Goal: Task Accomplishment & Management: Manage account settings

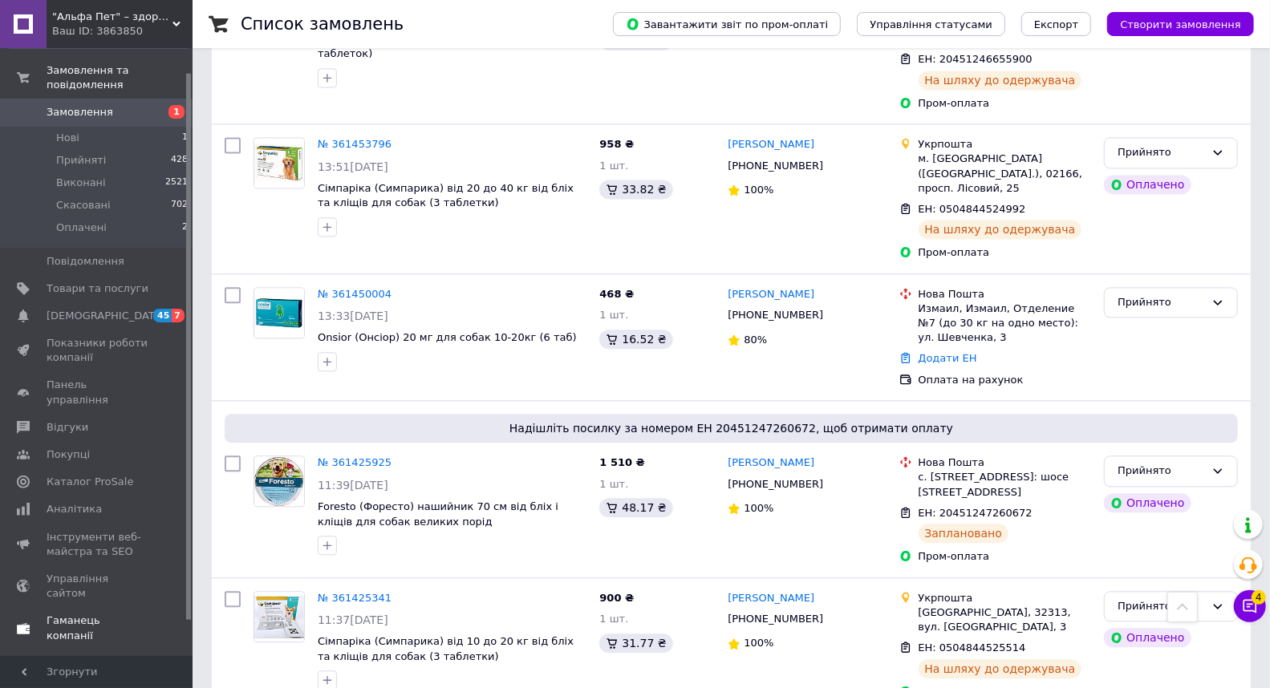
scroll to position [67, 0]
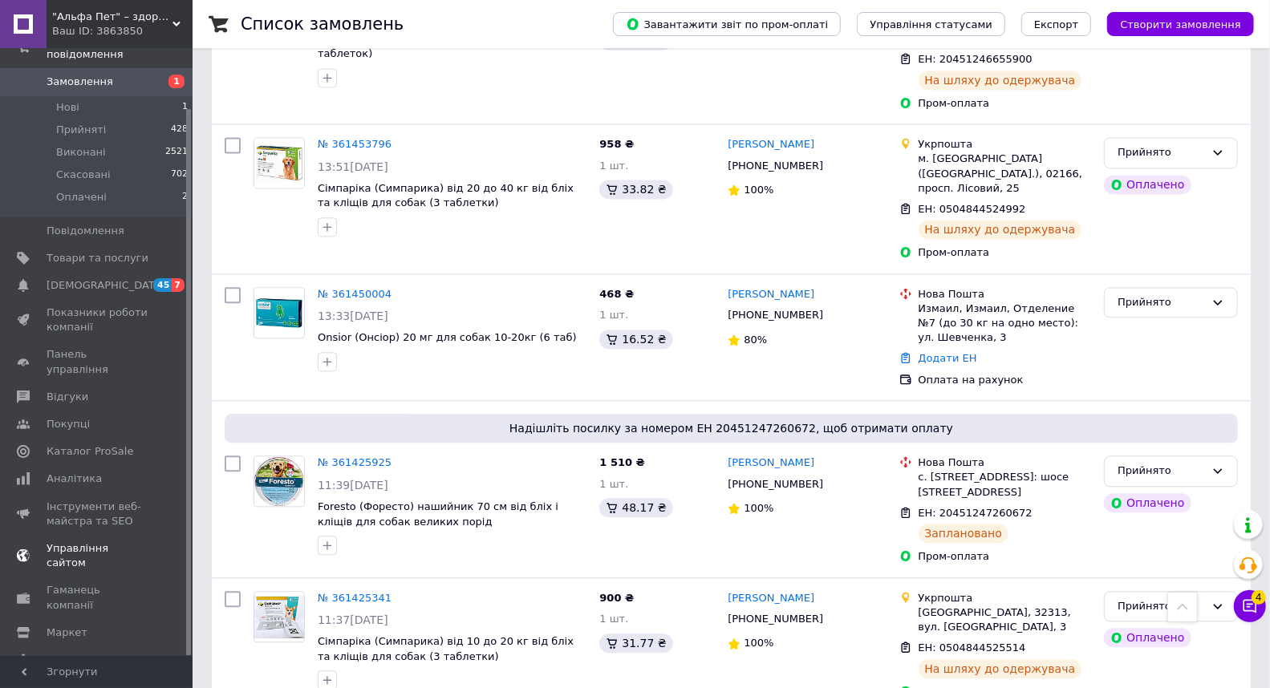
click at [102, 542] on span "Управління сайтом" at bounding box center [98, 556] width 102 height 29
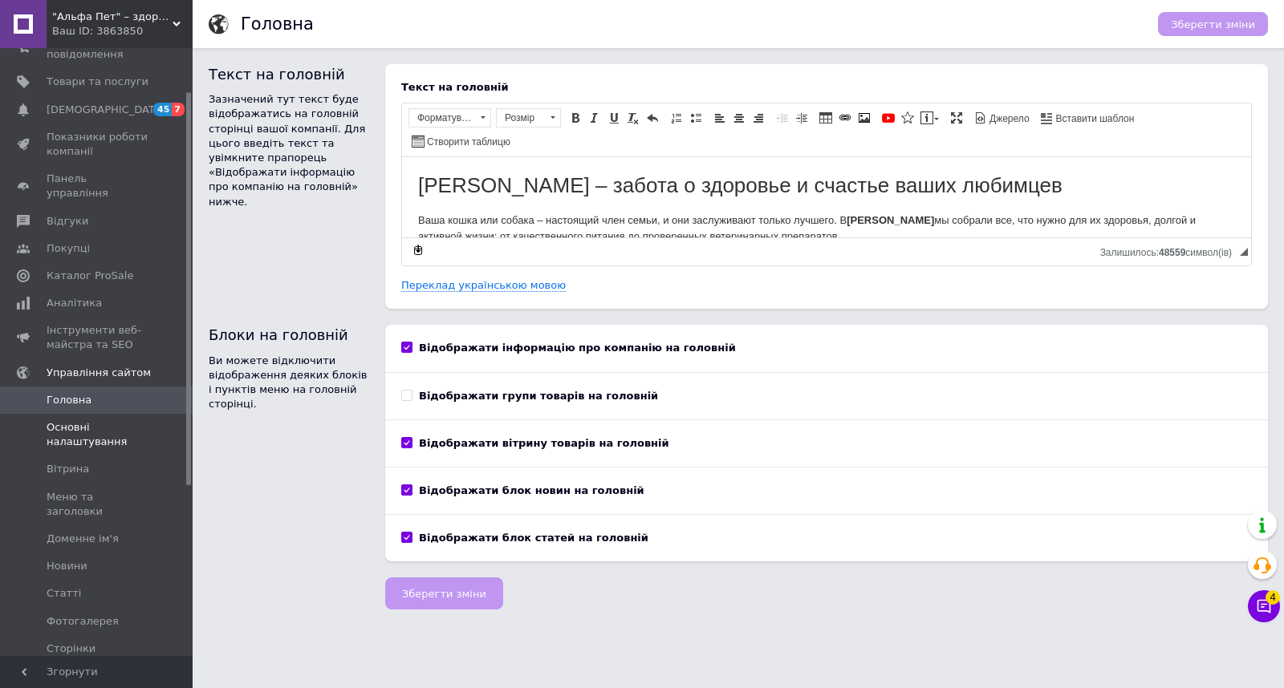
click at [81, 420] on span "Основні налаштування" at bounding box center [98, 434] width 102 height 29
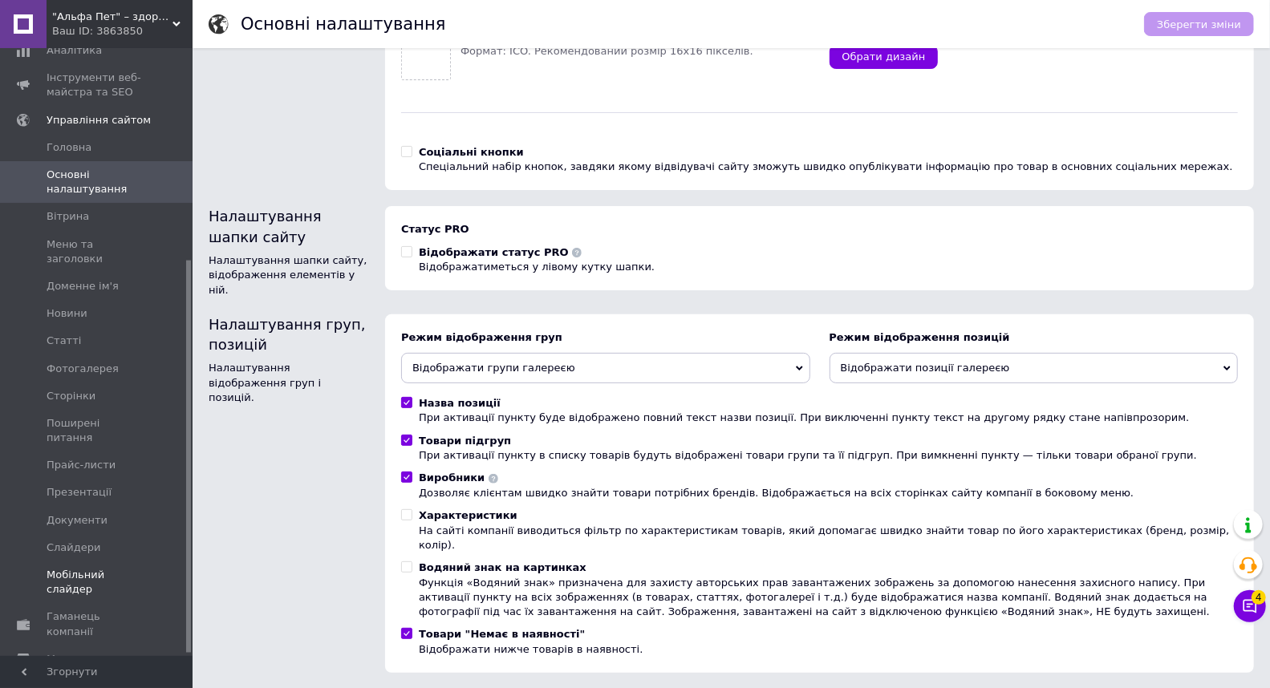
scroll to position [331, 0]
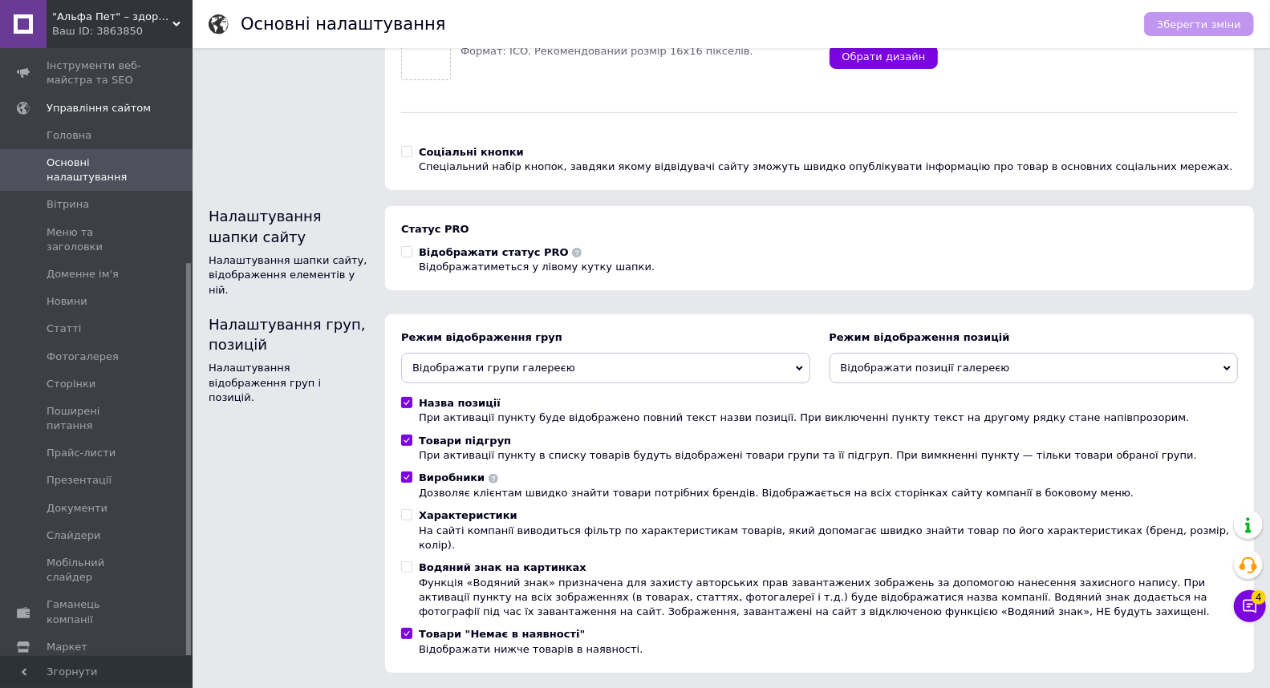
click at [79, 668] on span "Налаштування" at bounding box center [88, 675] width 82 height 14
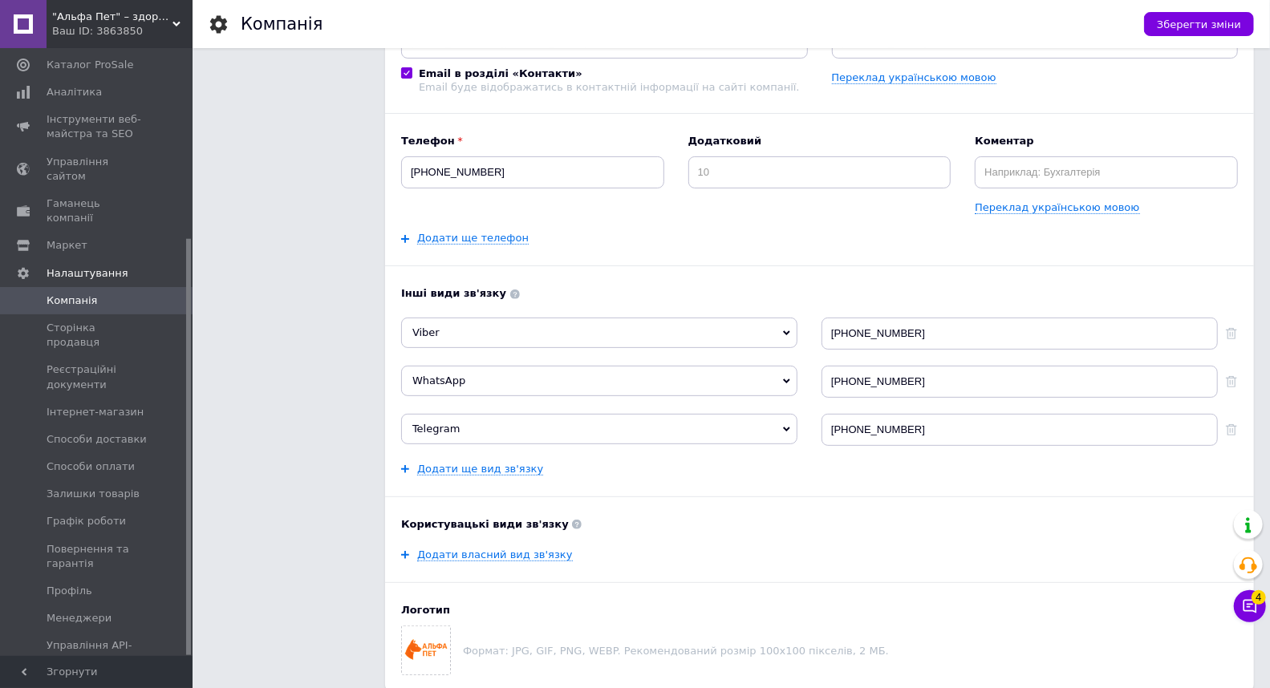
scroll to position [267, 0]
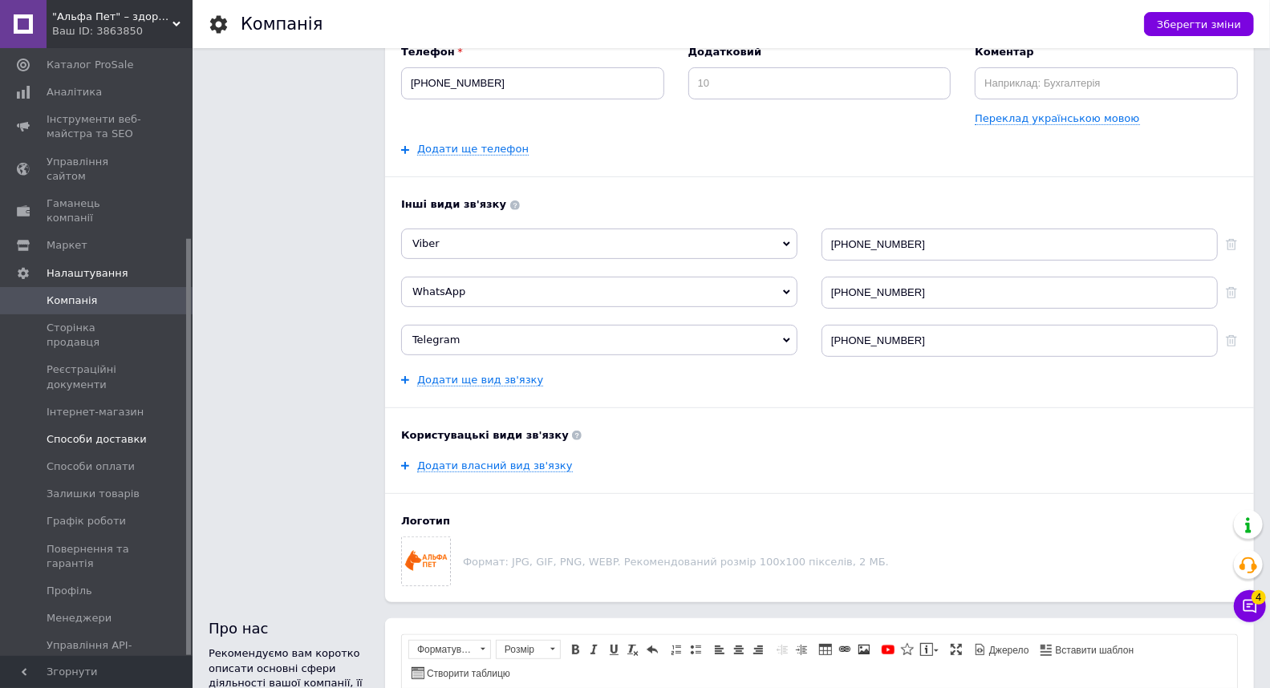
click at [90, 432] on span "Способи доставки" at bounding box center [97, 439] width 100 height 14
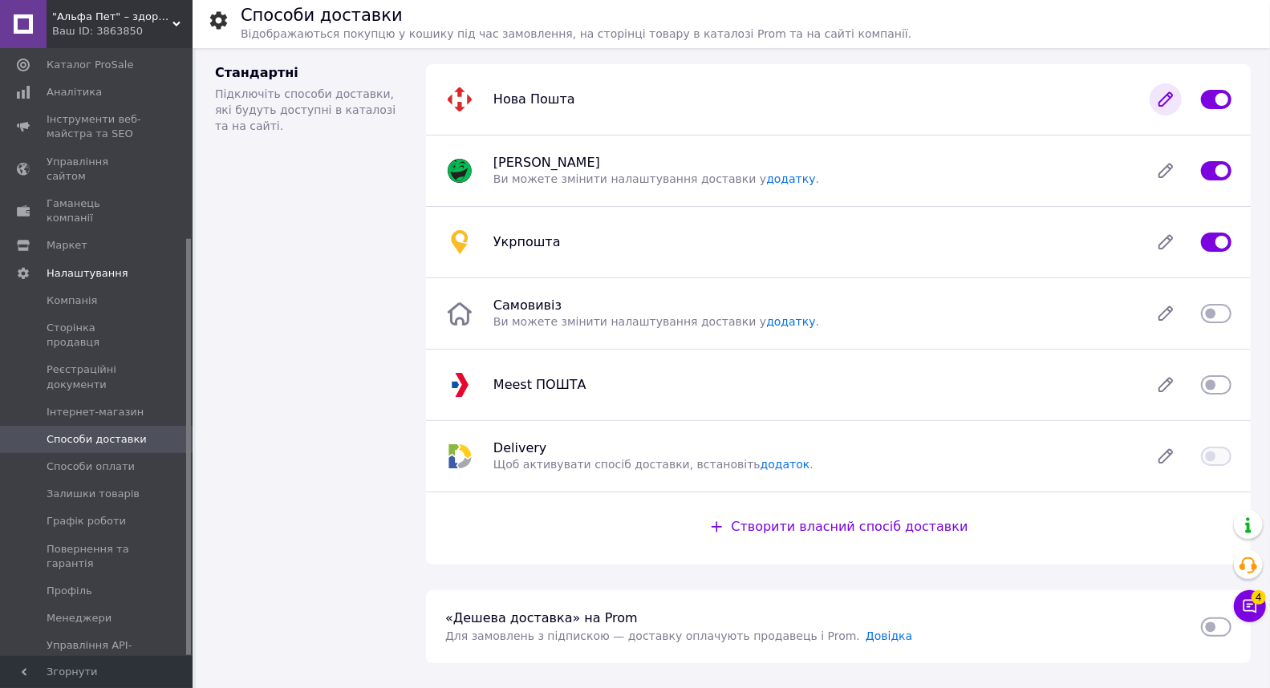
click at [1174, 105] on icon at bounding box center [1166, 99] width 32 height 32
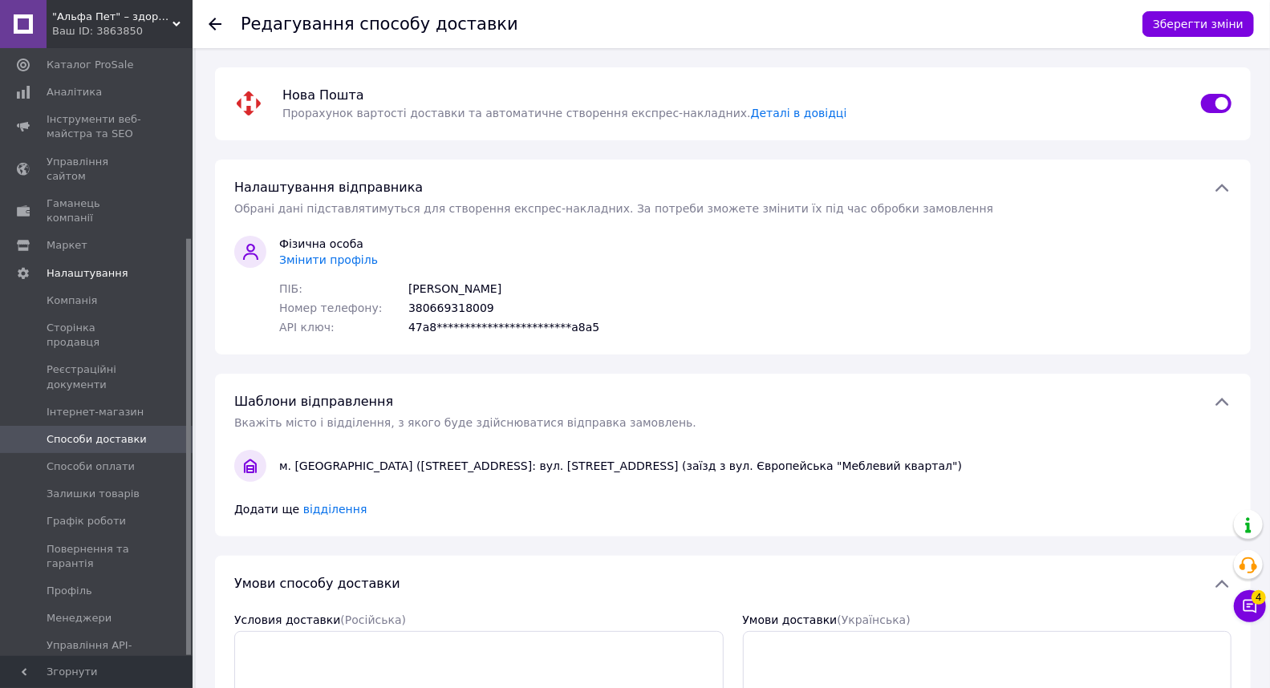
click at [319, 266] on span "Змінити профіль" at bounding box center [328, 260] width 99 height 13
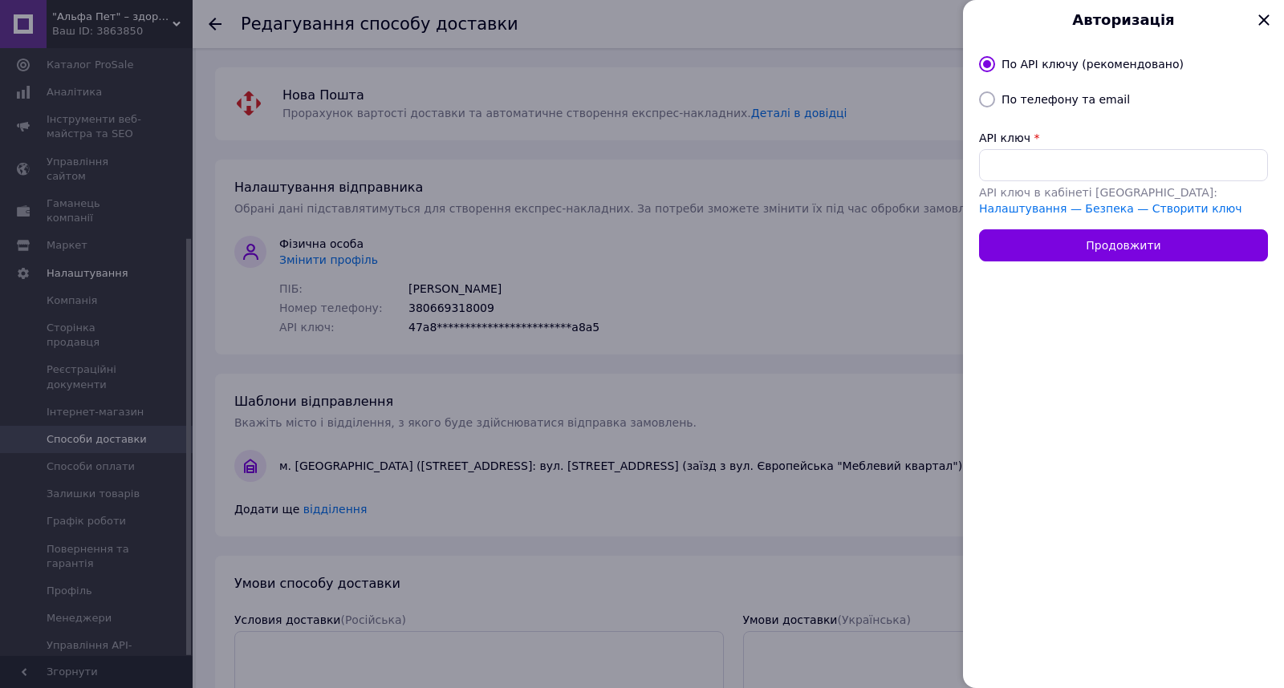
click at [651, 276] on div at bounding box center [642, 344] width 1284 height 688
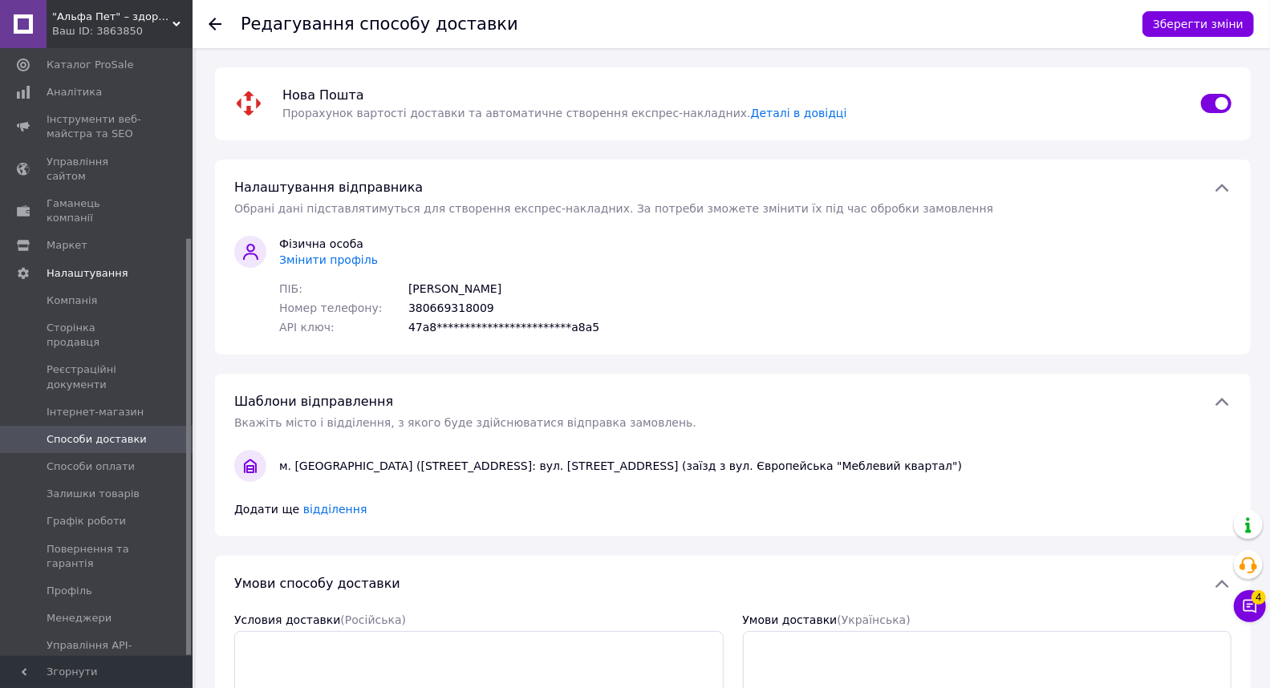
click at [323, 254] on span "Змінити профіль" at bounding box center [328, 260] width 99 height 13
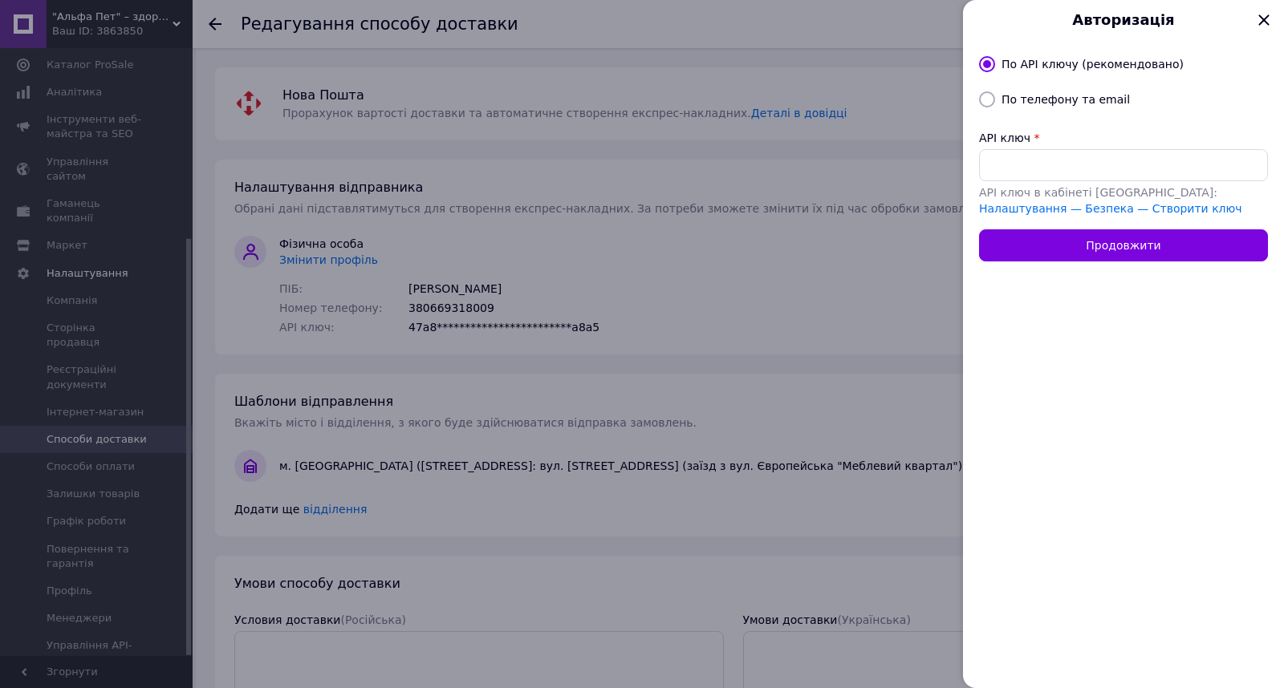
click at [1031, 93] on label "По телефону та email" at bounding box center [1065, 99] width 128 height 13
click at [995, 92] on input "По телефону та email" at bounding box center [987, 99] width 16 height 16
radio input "true"
radio input "false"
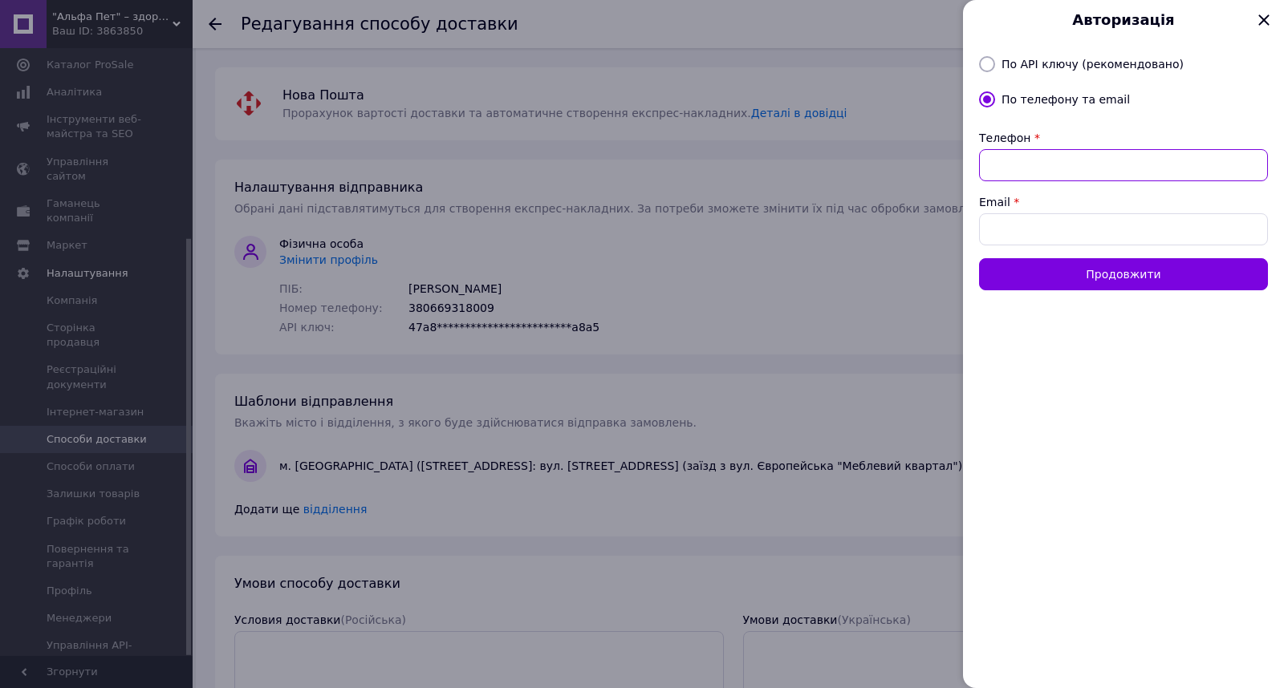
click at [1061, 171] on input "Телефон" at bounding box center [1123, 165] width 289 height 32
click at [1056, 163] on input "Телефон" at bounding box center [1123, 165] width 289 height 32
type input "0"
type input "380669318009"
click at [1005, 218] on input "Email" at bounding box center [1123, 229] width 289 height 32
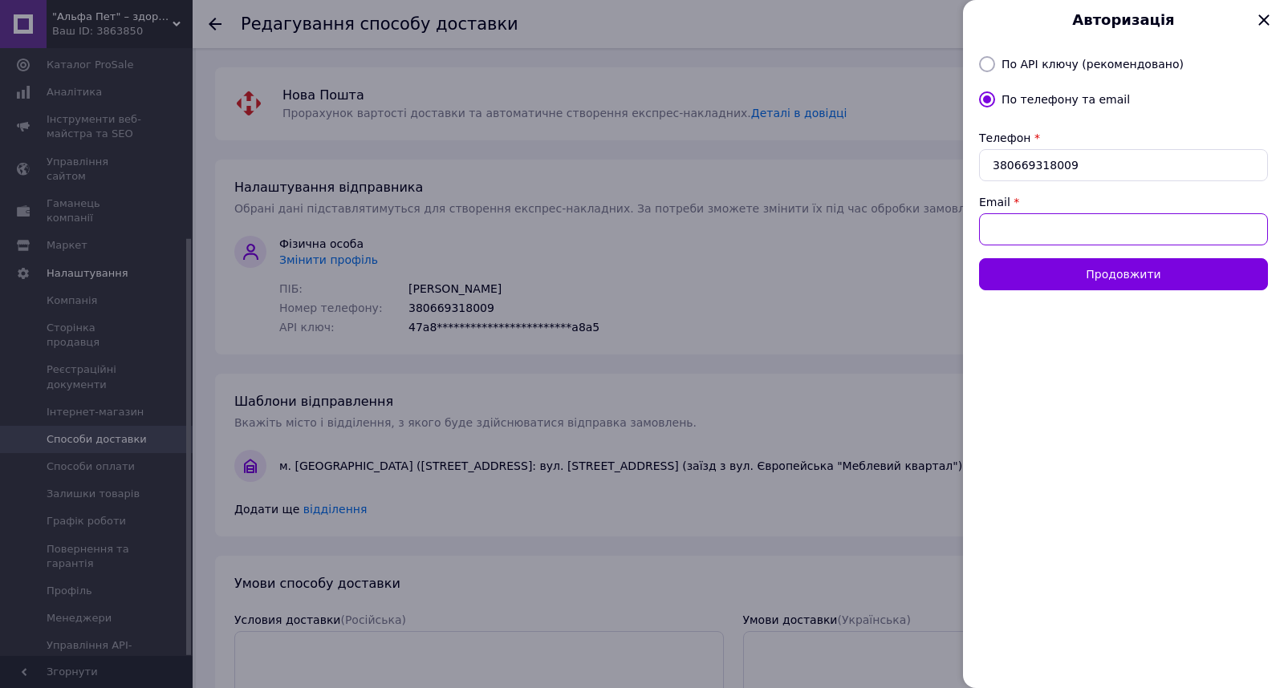
type input "[EMAIL_ADDRESS][DOMAIN_NAME]"
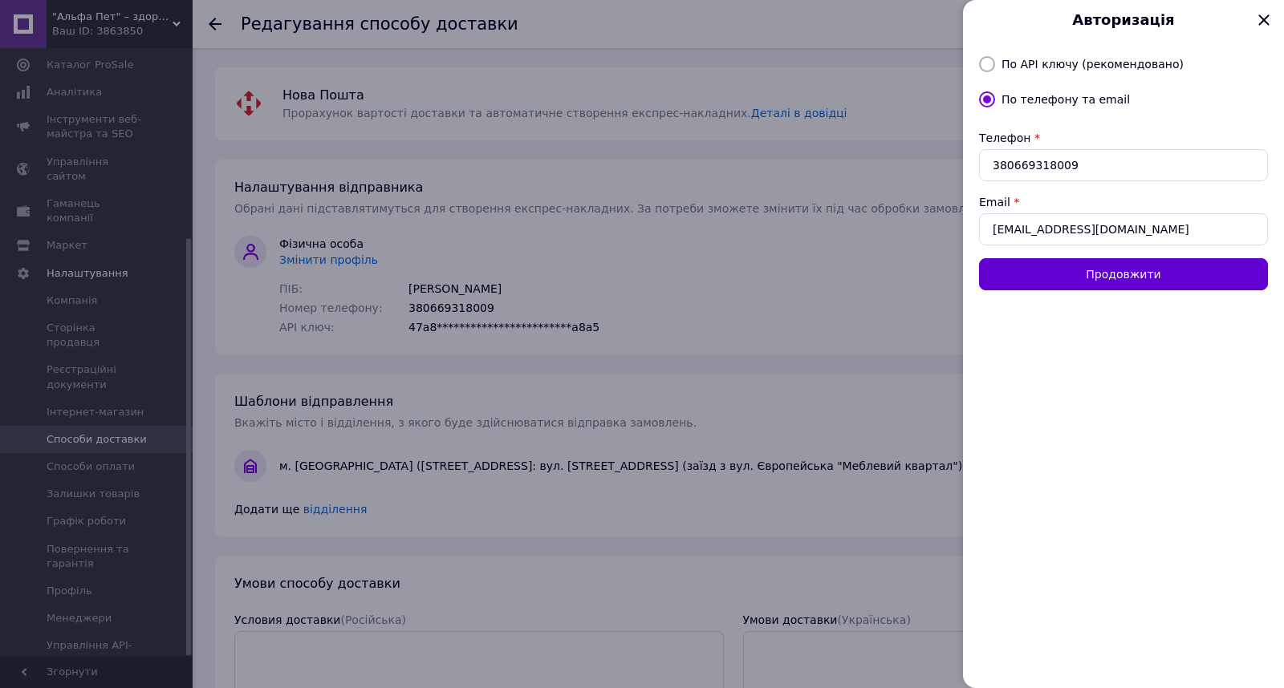
click at [1053, 282] on button "Продовжити" at bounding box center [1123, 274] width 289 height 32
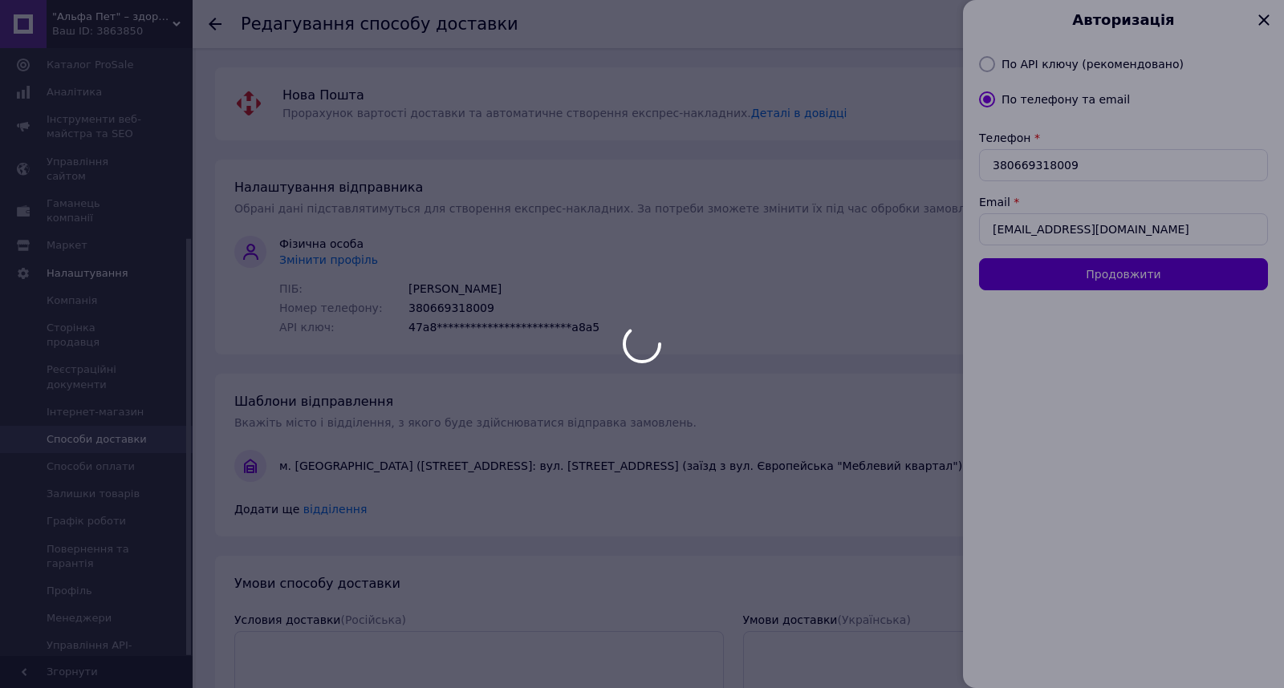
radio input "true"
radio input "false"
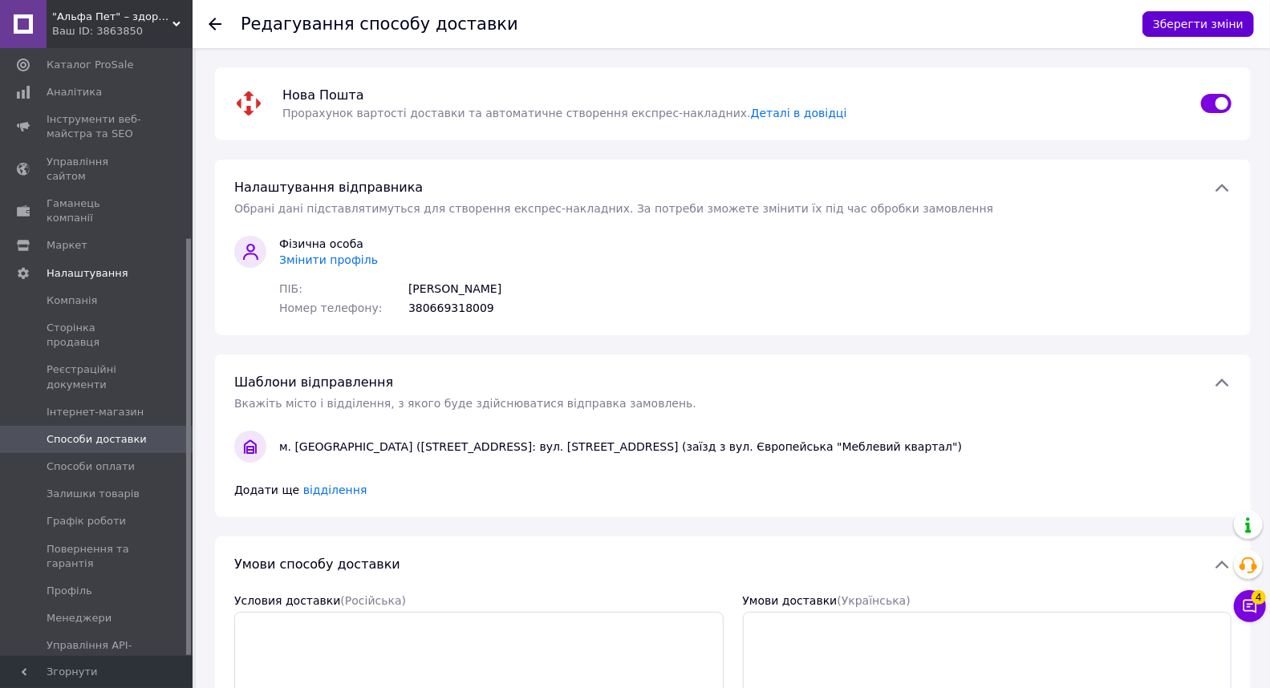
click at [1176, 18] on button "Зберегти зміни" at bounding box center [1199, 24] width 112 height 26
click at [383, 519] on div "Редагування способу доставки Зберегти зміни Нова Пошта   Прорахунок вартості до…" at bounding box center [733, 567] width 1074 height 1039
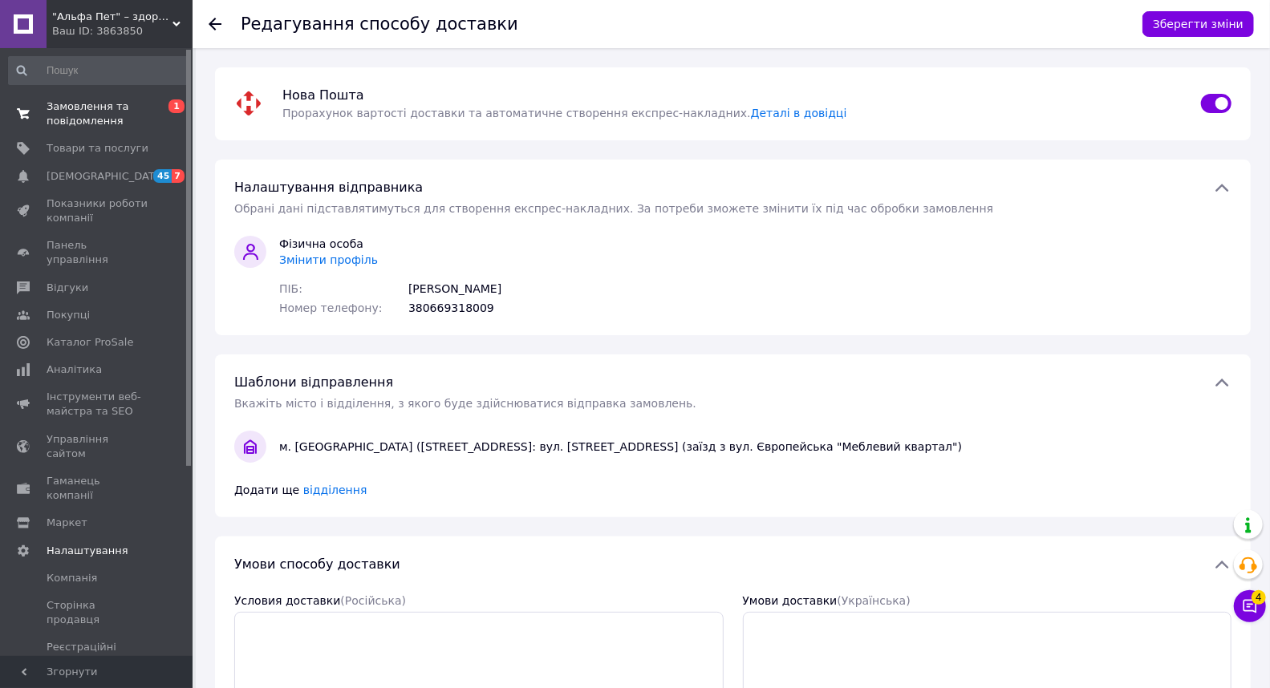
click at [66, 105] on span "Замовлення та повідомлення" at bounding box center [98, 113] width 102 height 29
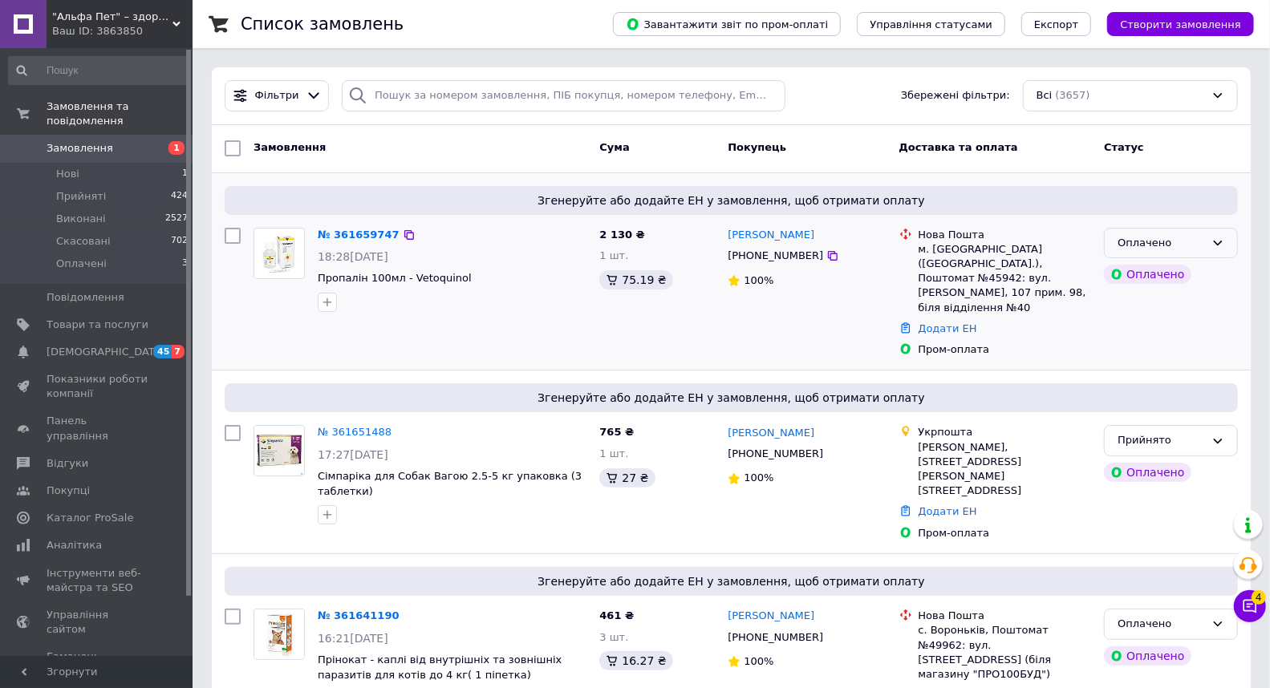
click at [1207, 249] on div "Оплачено" at bounding box center [1171, 243] width 134 height 31
click at [1157, 282] on li "Прийнято" at bounding box center [1171, 277] width 132 height 30
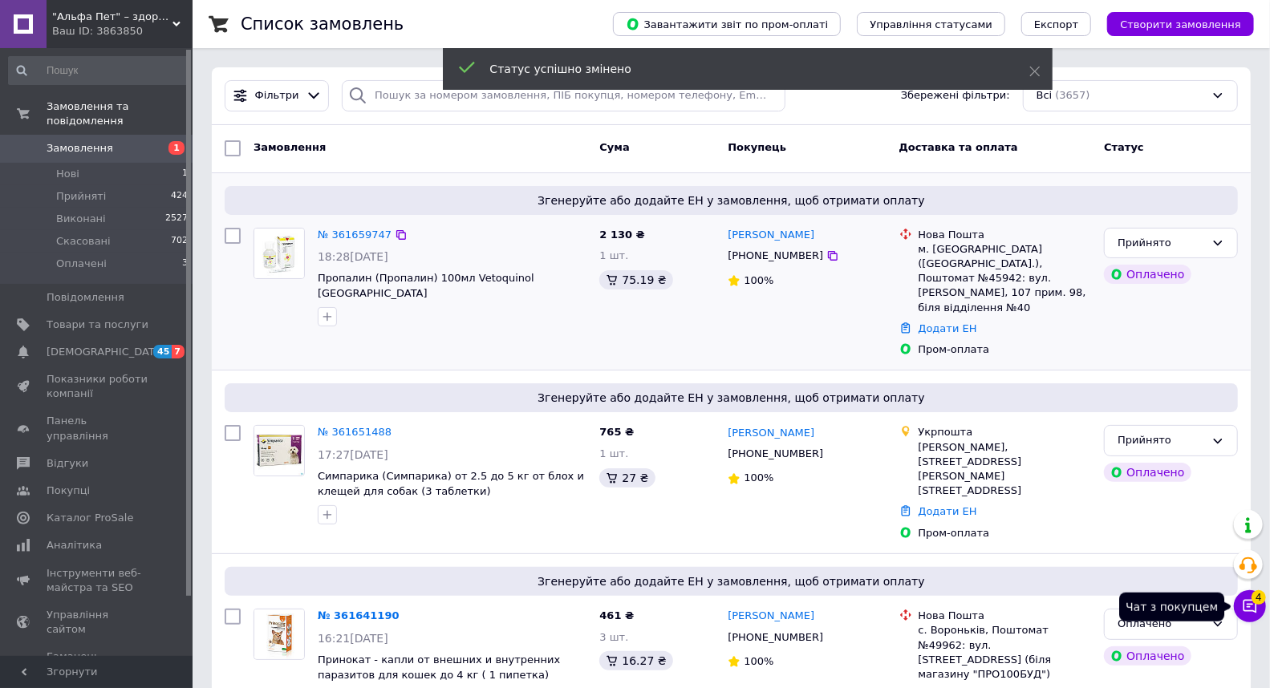
click at [1264, 605] on button "Чат з покупцем 4" at bounding box center [1250, 607] width 32 height 32
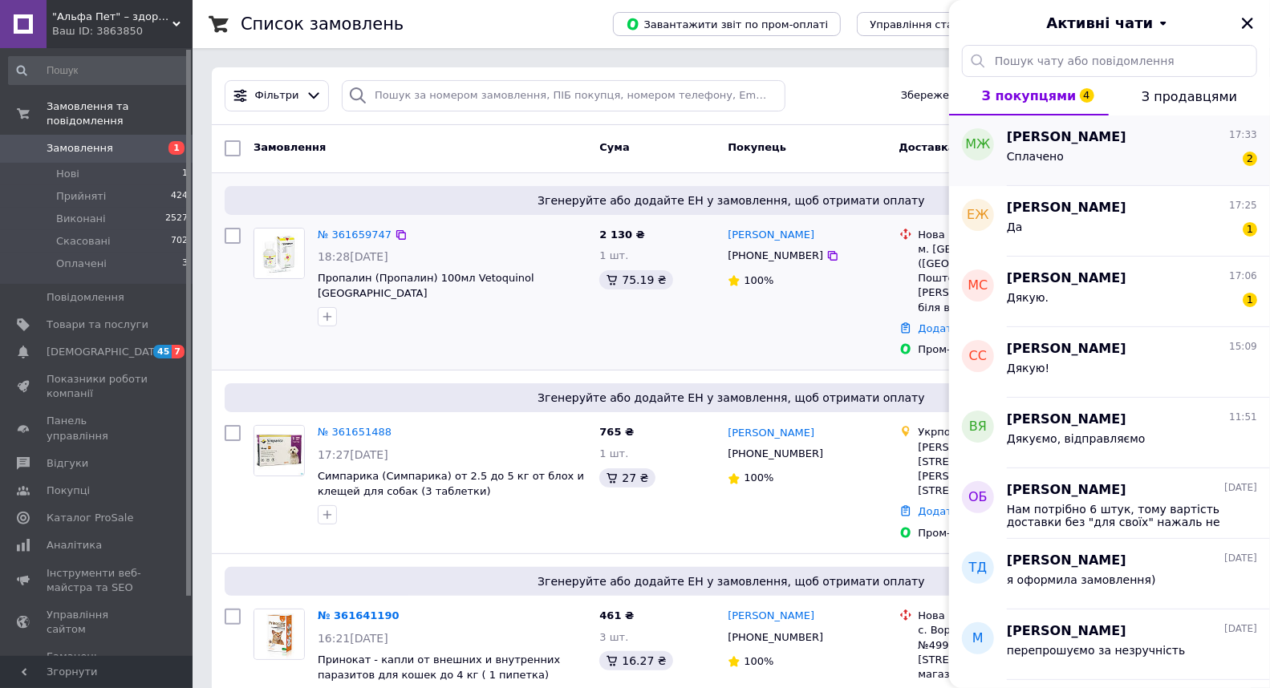
click at [1081, 158] on div "Сплачено 2" at bounding box center [1132, 160] width 250 height 26
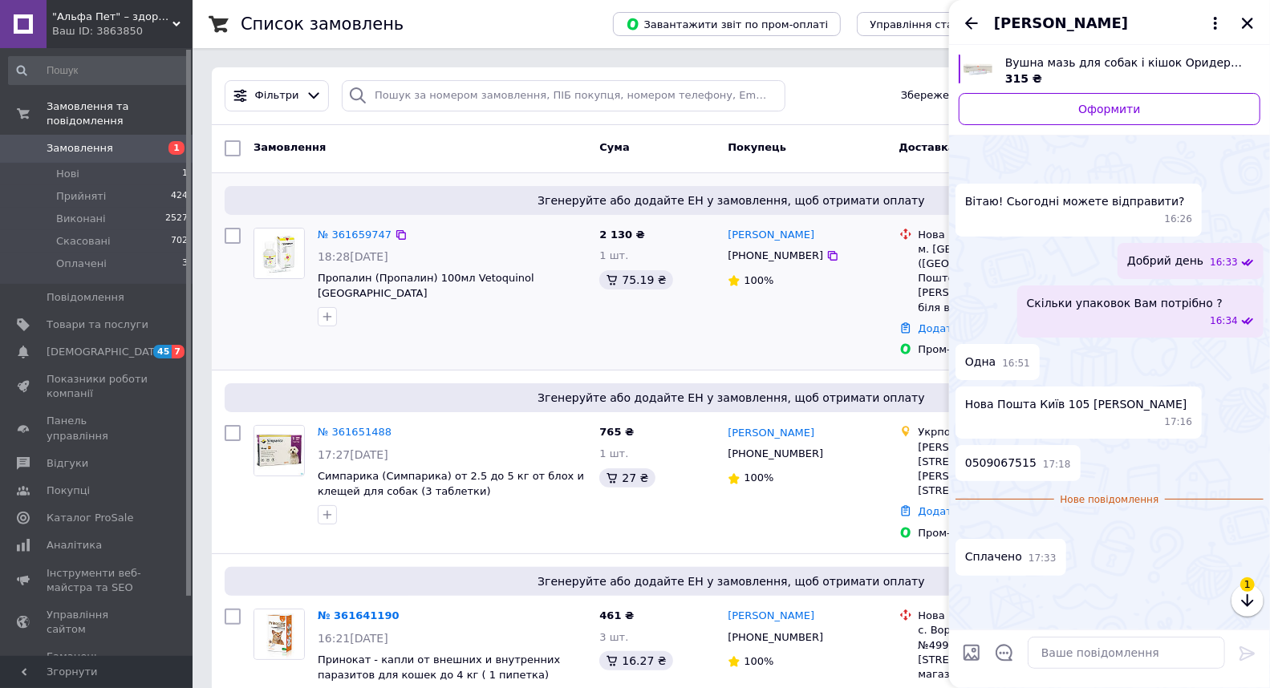
scroll to position [159, 0]
click at [1120, 653] on textarea at bounding box center [1126, 653] width 197 height 32
type textarea "ж"
type textarea "дякуємо"
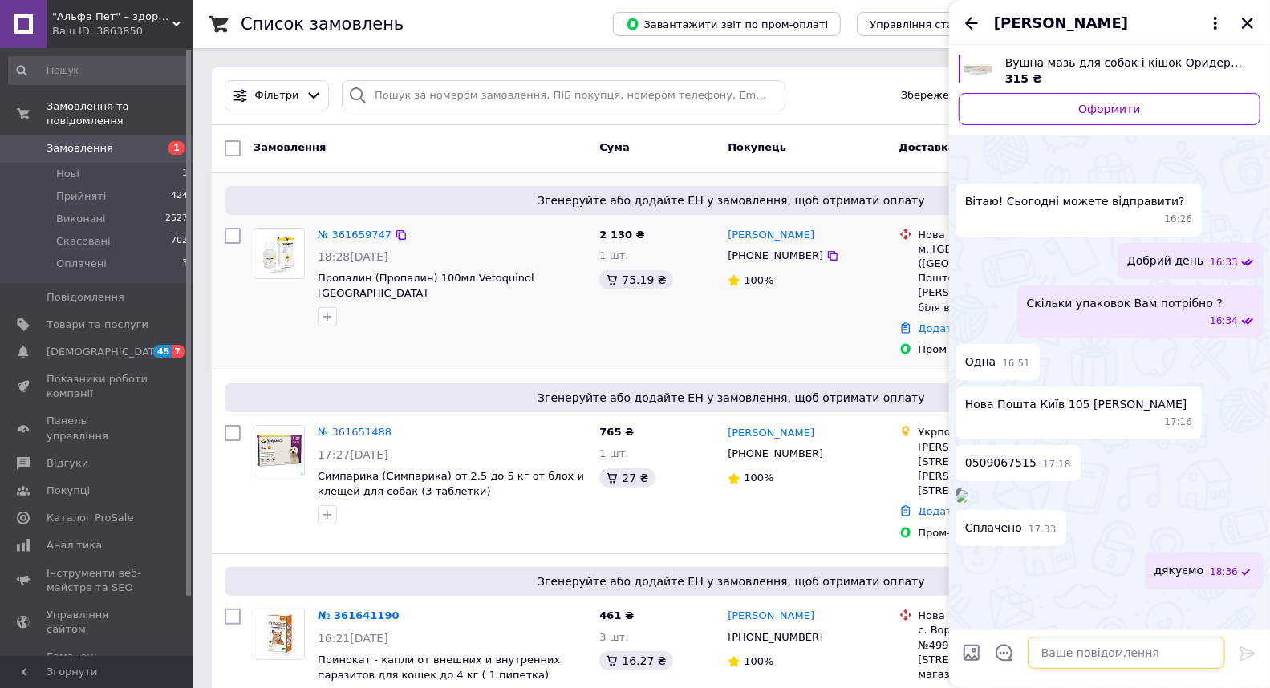
scroll to position [173, 0]
click at [964, 20] on icon "Назад" at bounding box center [971, 23] width 19 height 19
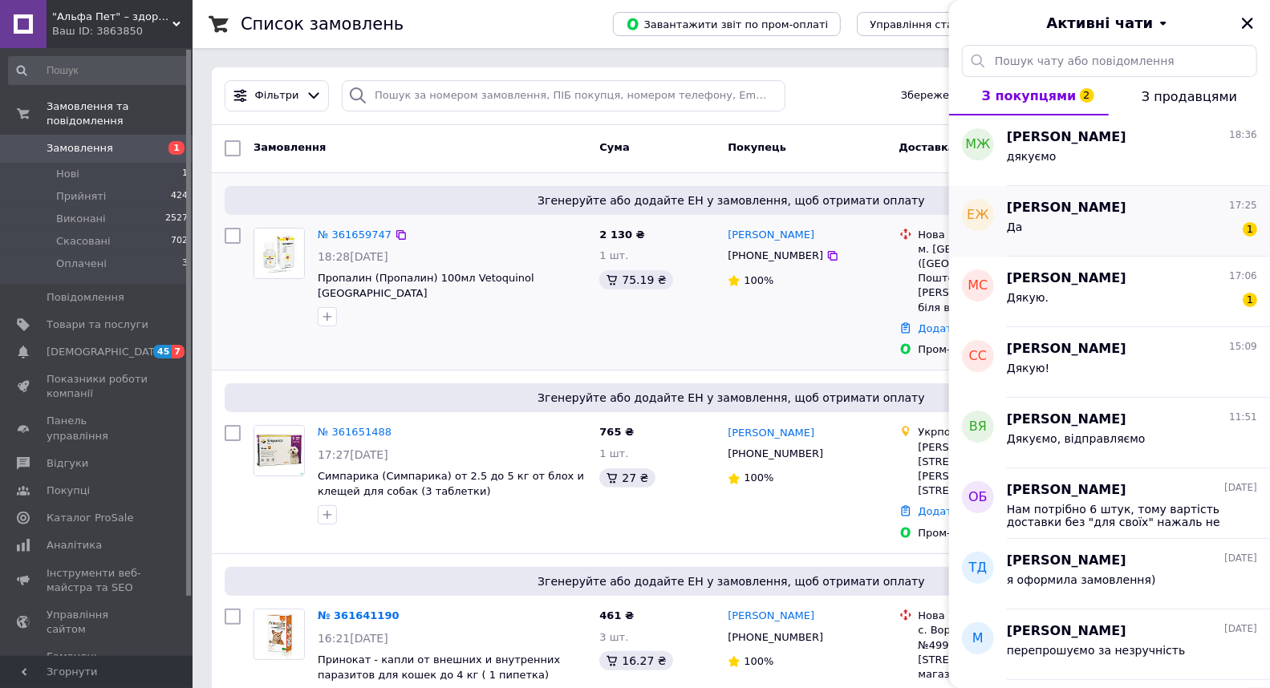
click at [1077, 205] on span "[PERSON_NAME]" at bounding box center [1067, 208] width 120 height 18
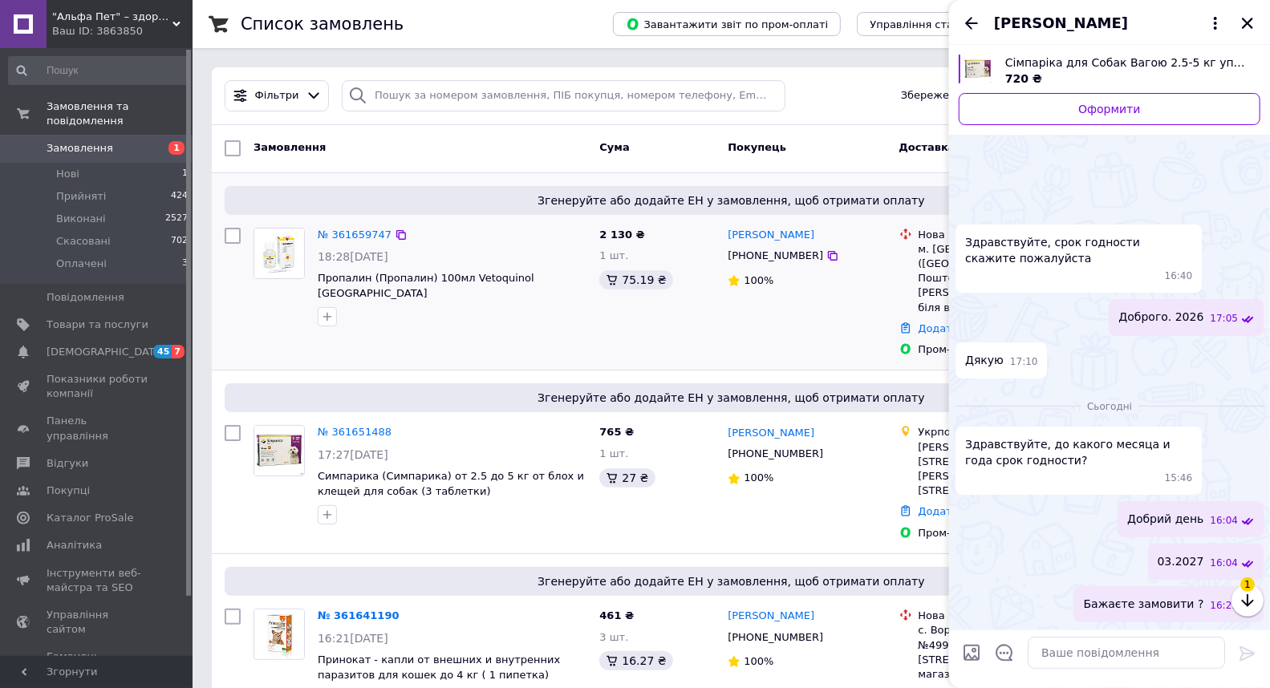
scroll to position [69, 0]
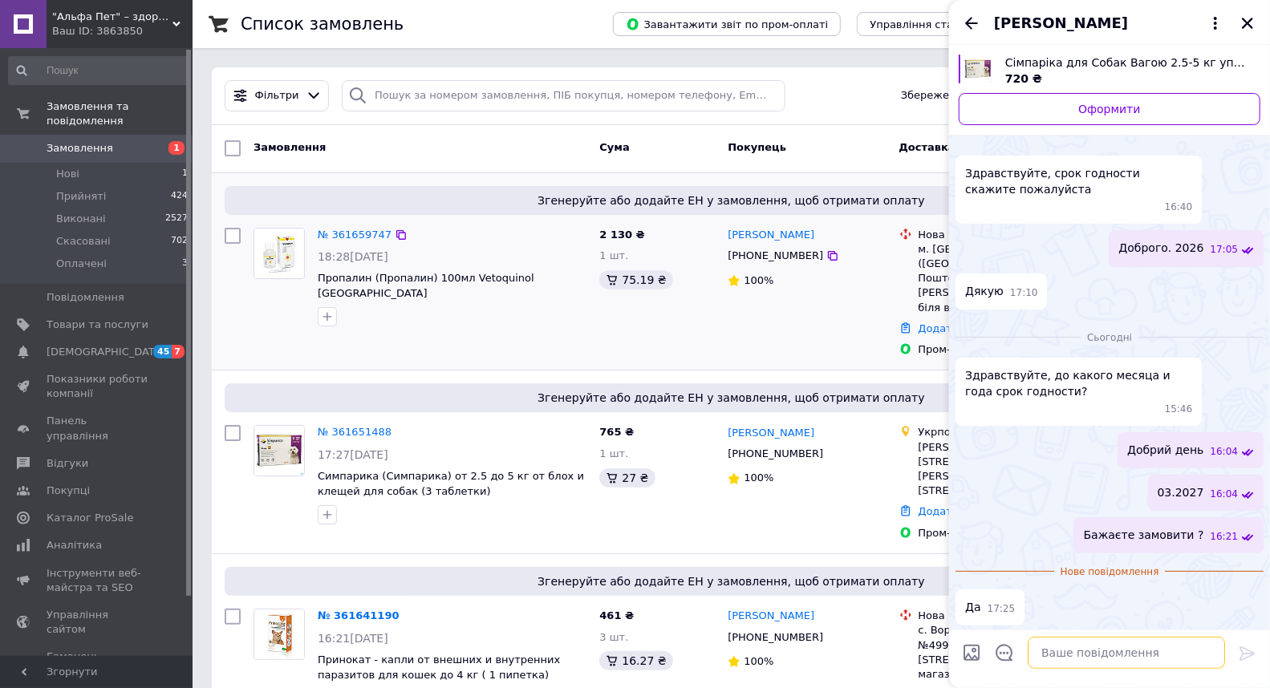
click at [1043, 656] on textarea at bounding box center [1126, 653] width 197 height 32
click at [1011, 69] on span "Cімпаріка для Собак Вагою 2.5-5 кг упаковка (3 таблетки)" at bounding box center [1126, 63] width 242 height 16
click at [1094, 662] on textarea at bounding box center [1126, 653] width 197 height 32
type textarea "Підкажіть на рахунок буде сплата?"
click at [1244, 658] on icon at bounding box center [1247, 653] width 19 height 19
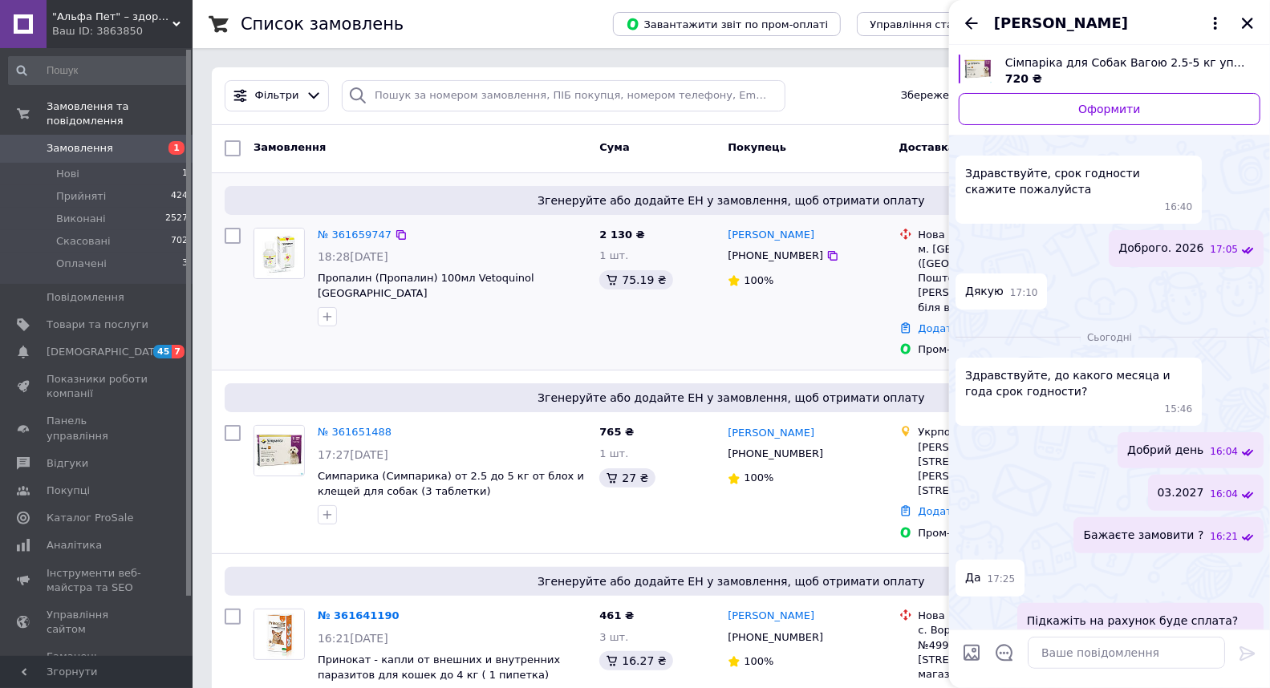
scroll to position [43, 0]
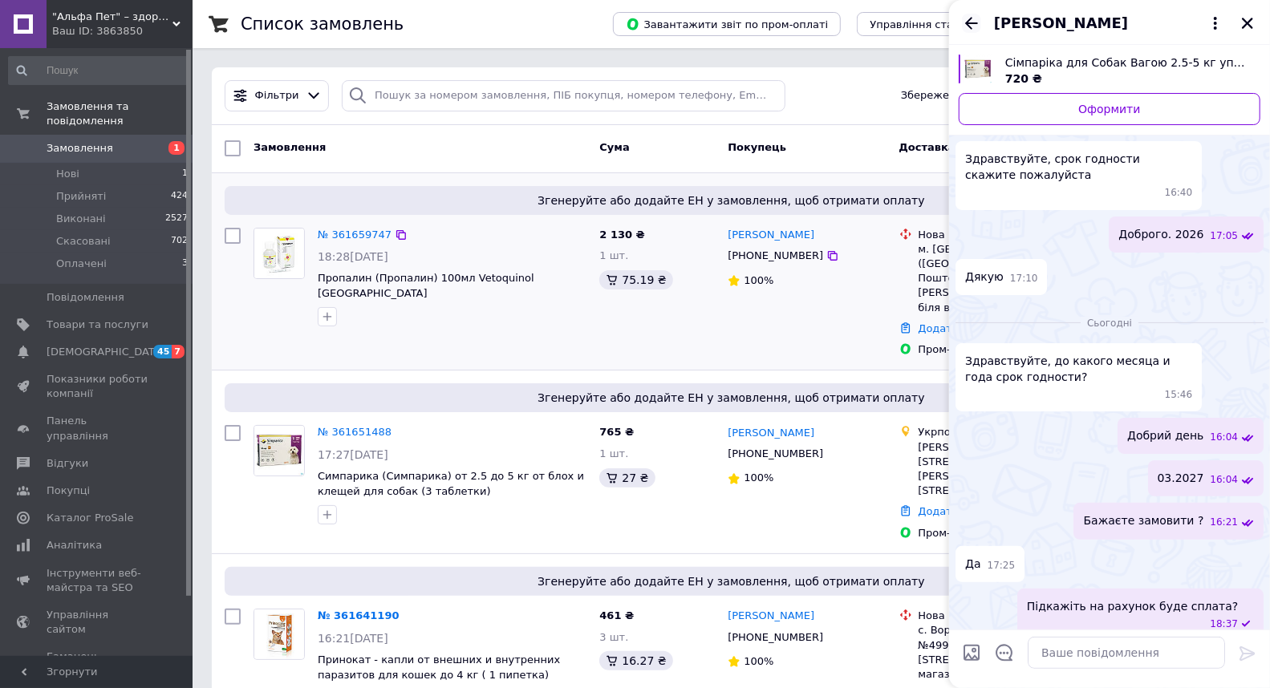
click at [965, 25] on icon "Назад" at bounding box center [971, 23] width 19 height 19
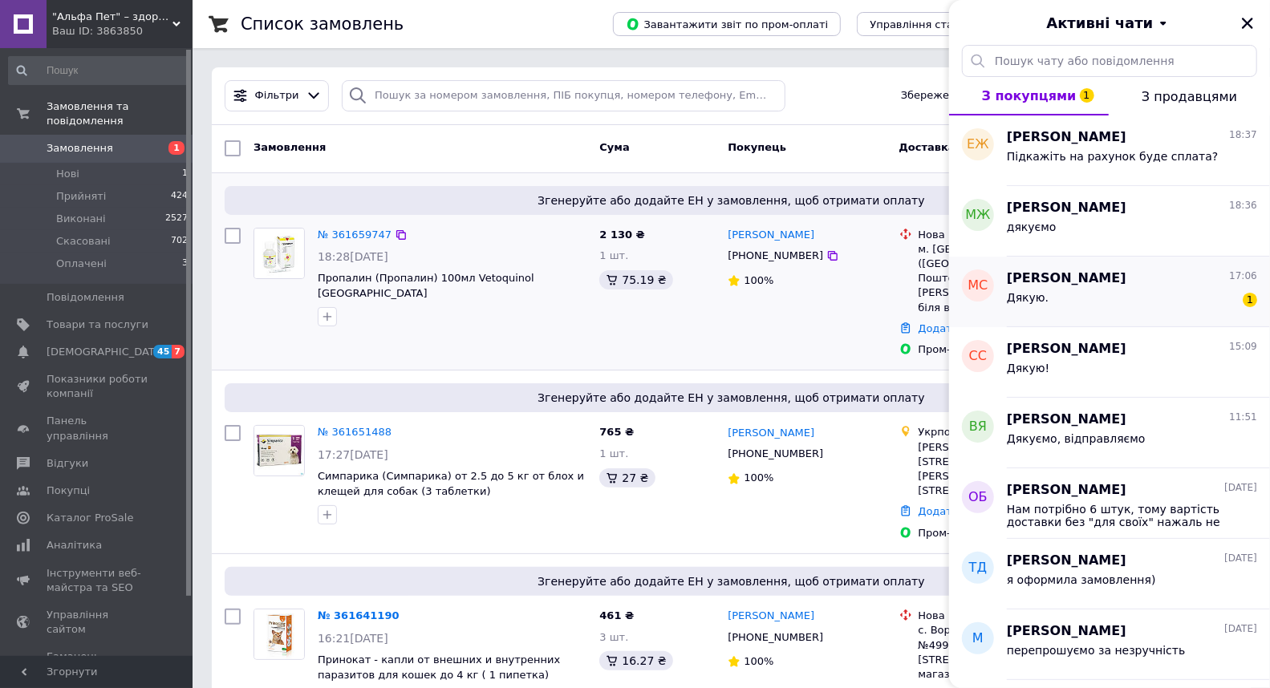
click at [1053, 291] on div "Дякую. 1" at bounding box center [1132, 301] width 250 height 26
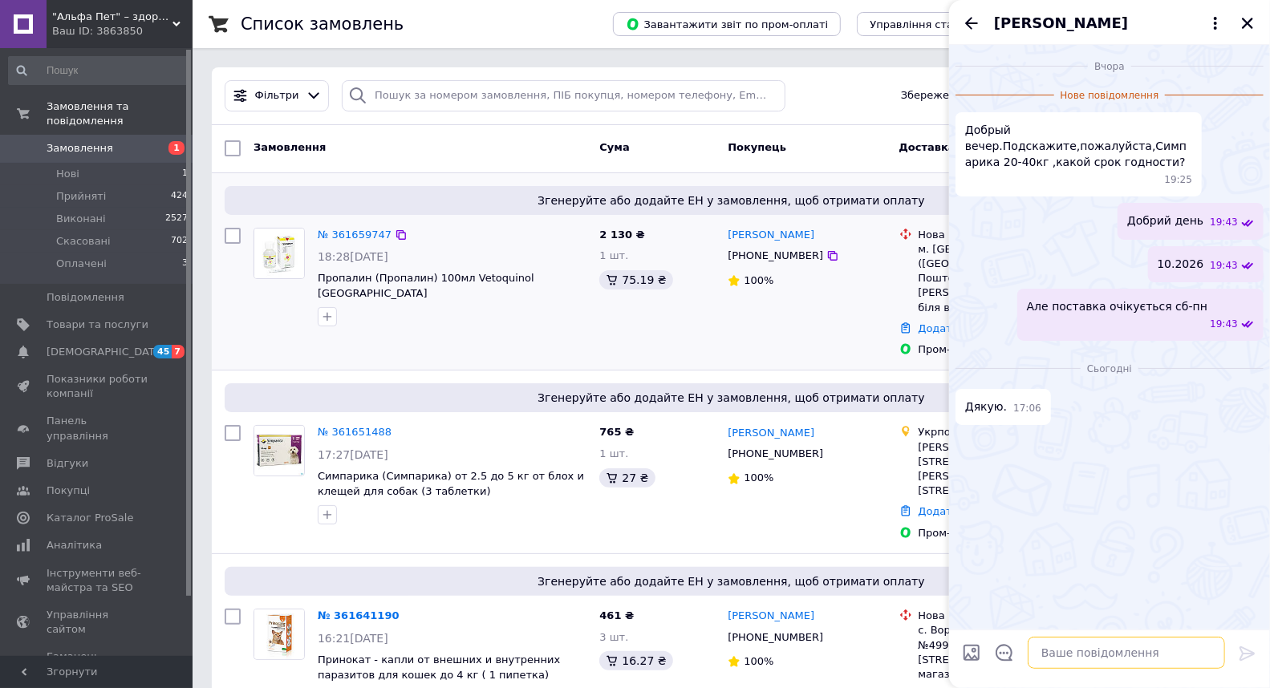
click at [1111, 648] on textarea at bounding box center [1126, 653] width 197 height 32
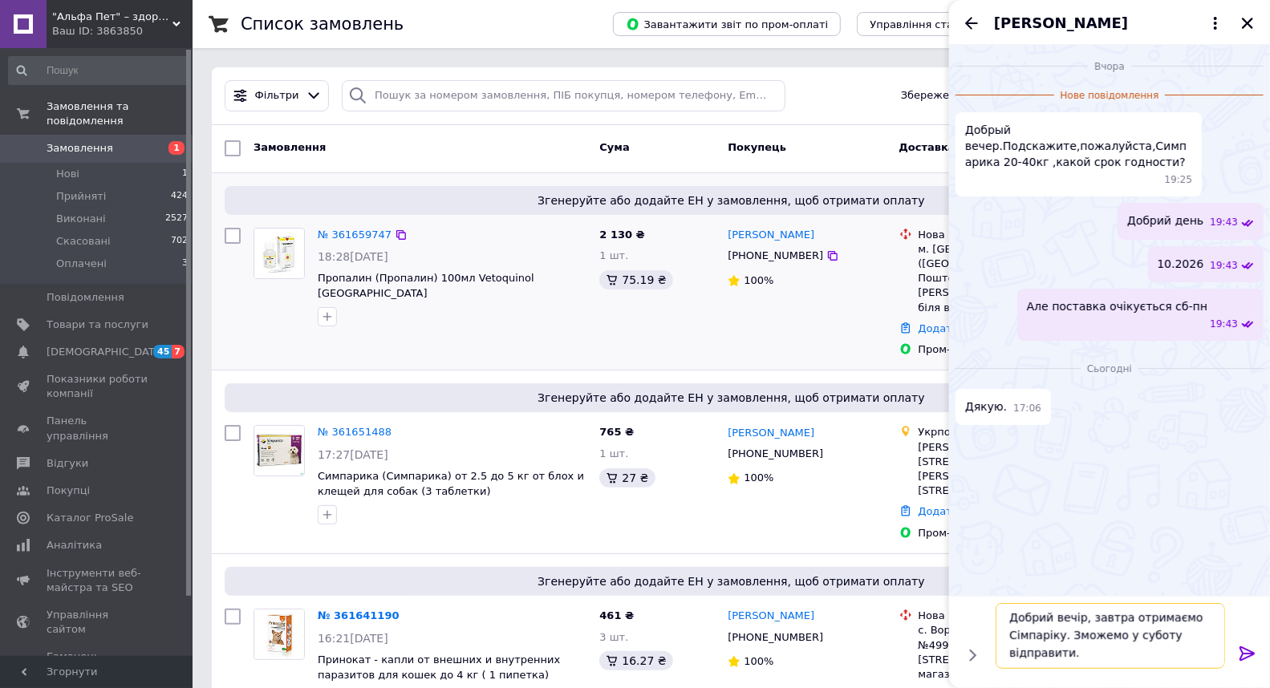
type textarea "Добрий вечір, завтра отримаємо Сімпаріку. Зможемо у суботу відправити."
click at [1248, 645] on icon at bounding box center [1247, 653] width 19 height 19
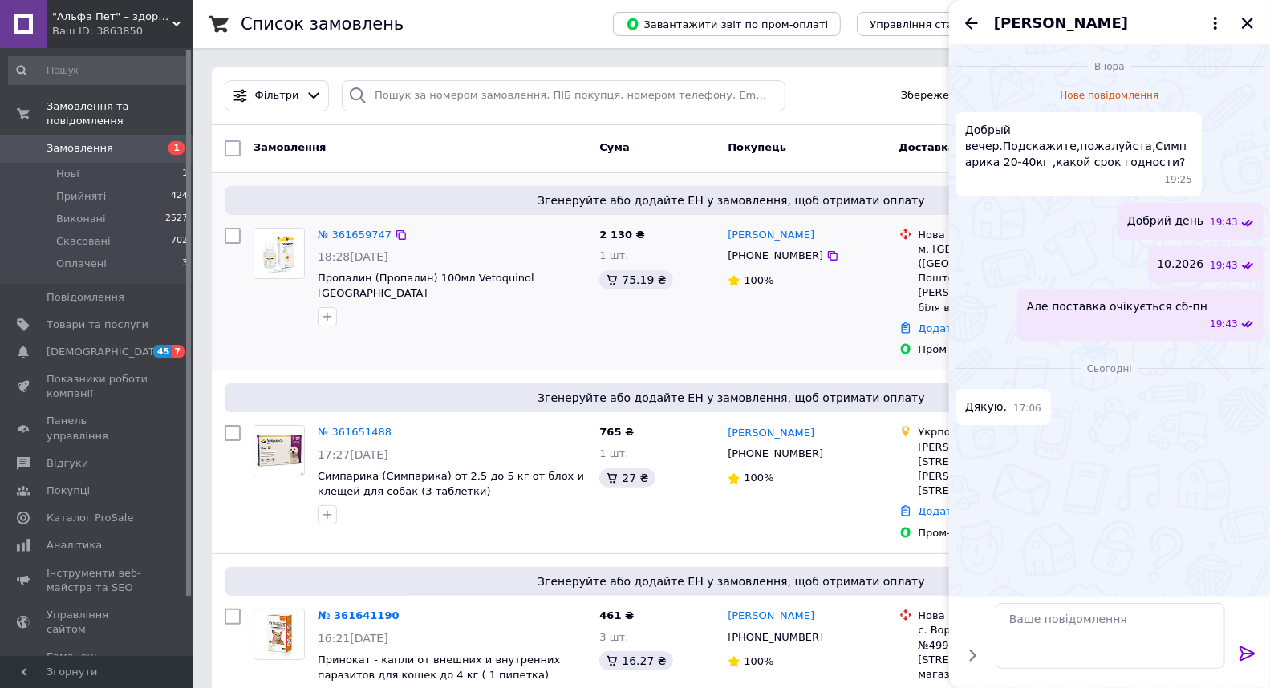
scroll to position [0, 0]
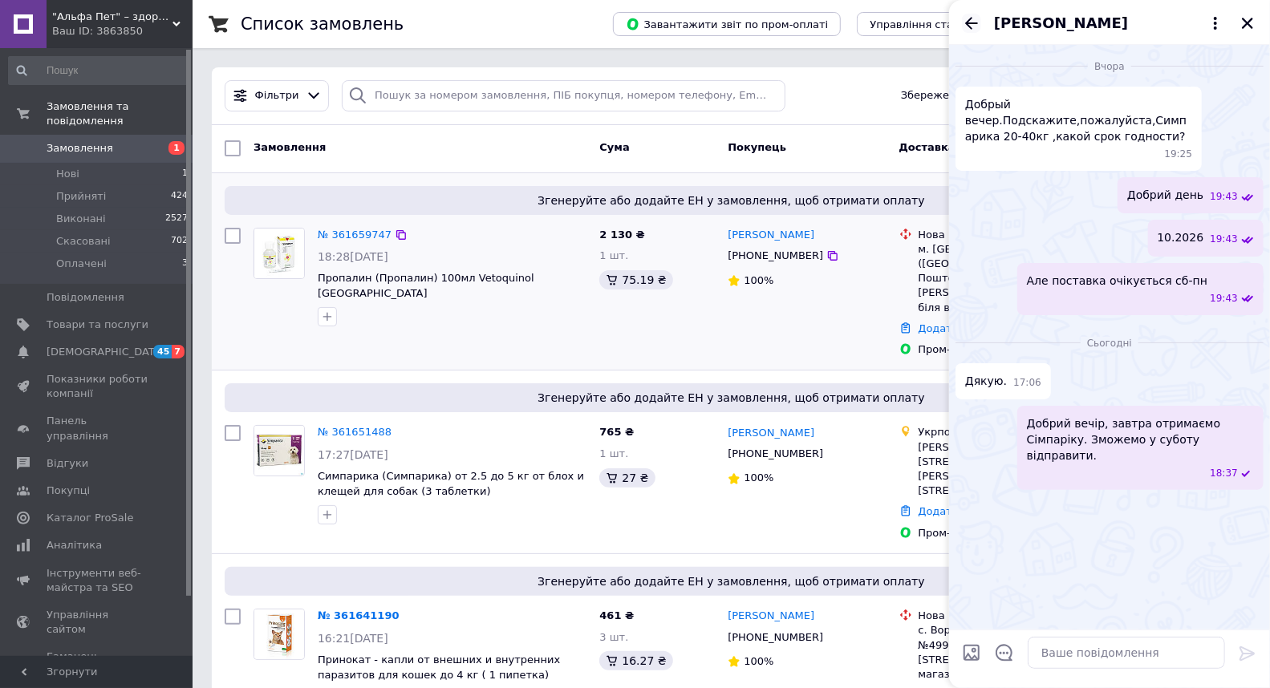
drag, startPoint x: 956, startPoint y: 22, endPoint x: 969, endPoint y: 29, distance: 15.1
click at [957, 22] on div "[PERSON_NAME]" at bounding box center [1109, 22] width 321 height 45
click at [969, 29] on icon "Назад" at bounding box center [971, 23] width 19 height 19
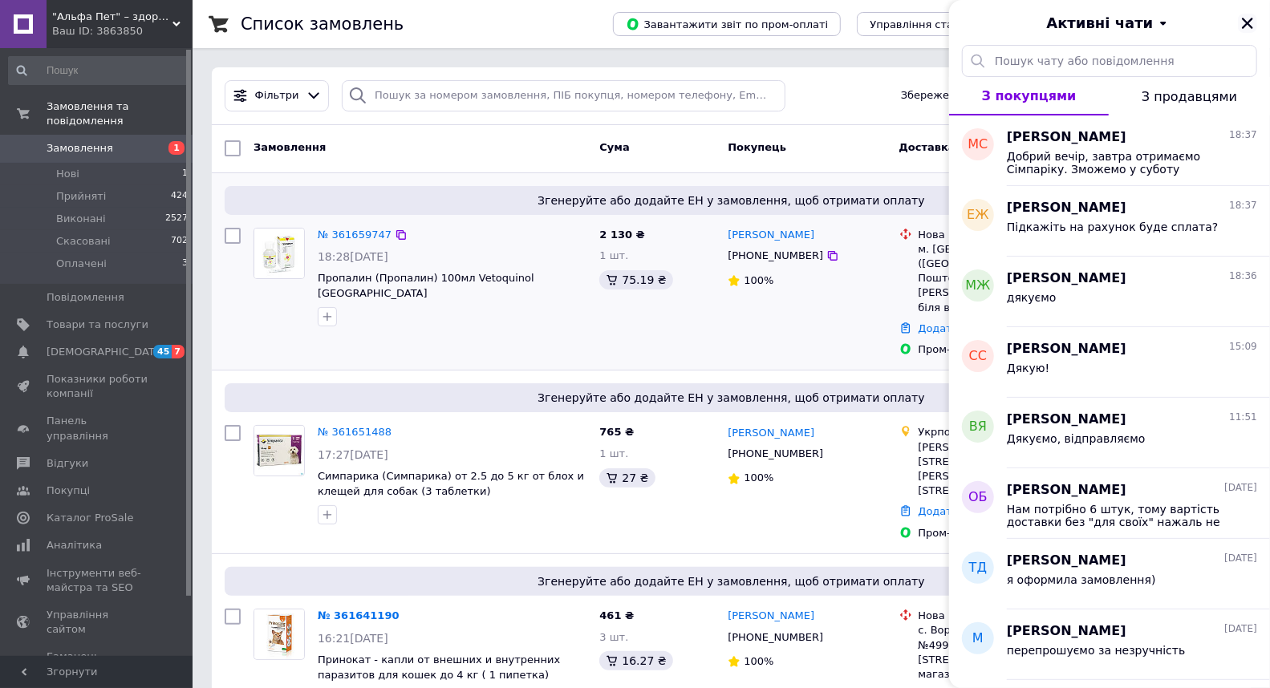
click at [1248, 22] on icon "Закрити" at bounding box center [1247, 23] width 11 height 11
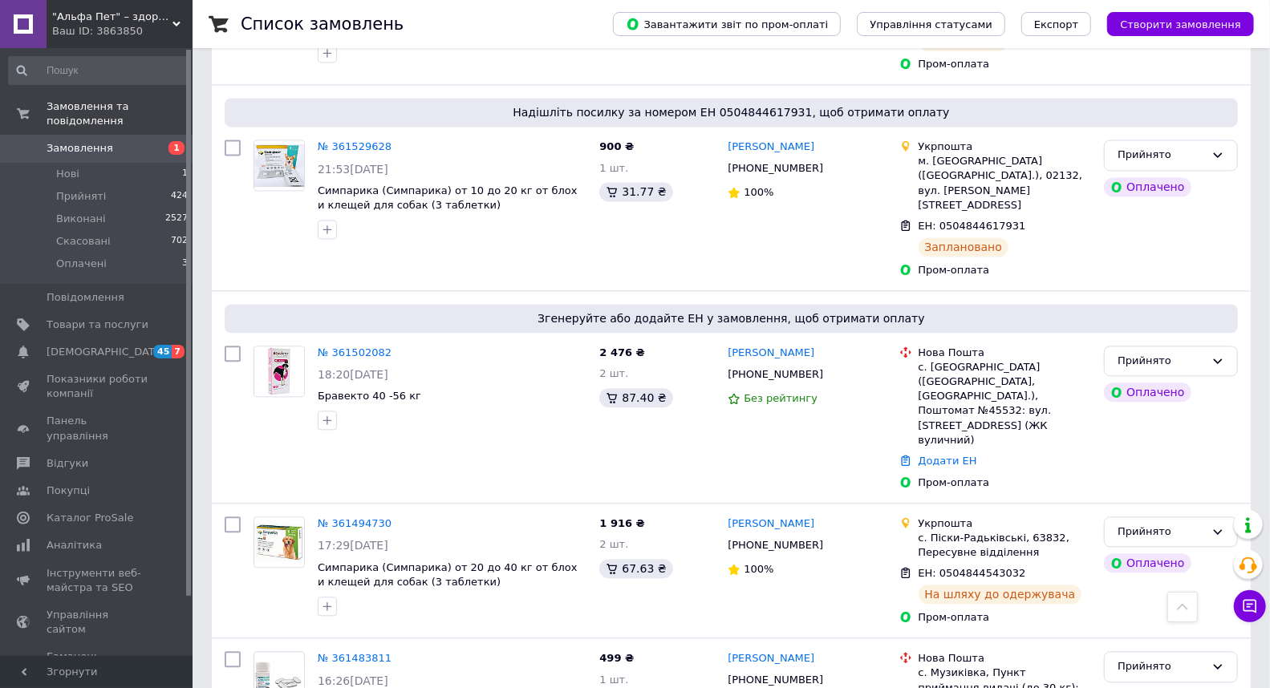
scroll to position [2838, 0]
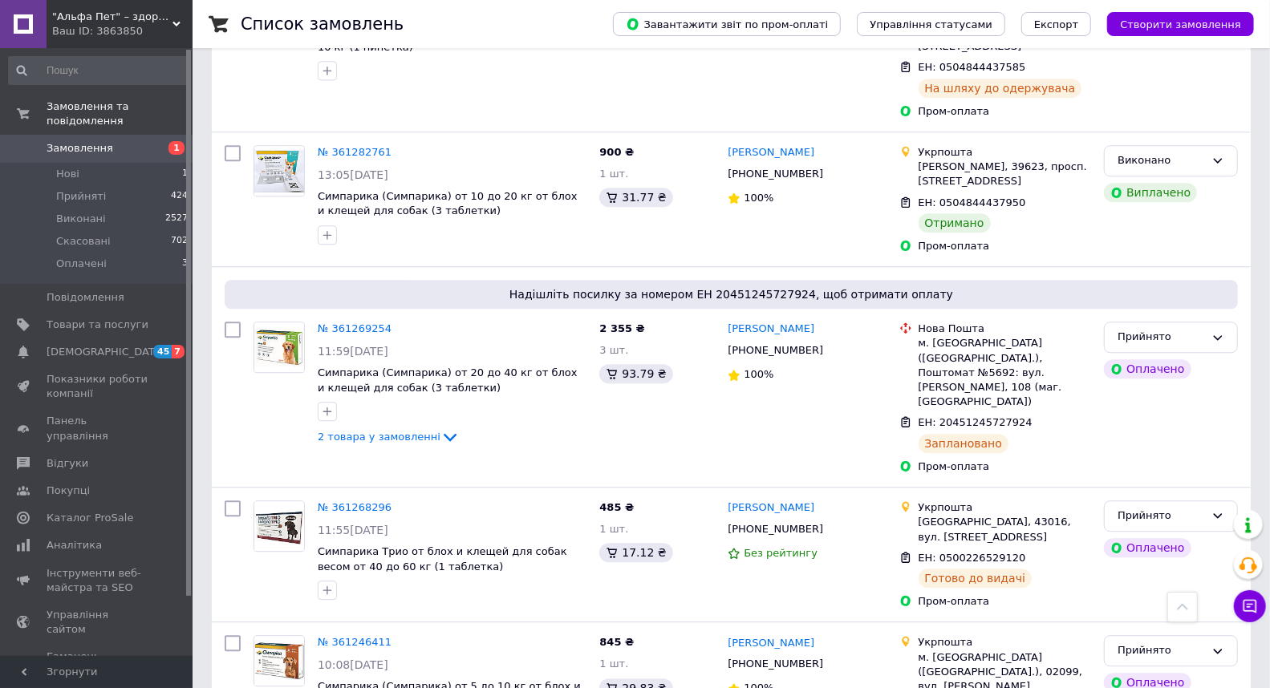
scroll to position [2454, 0]
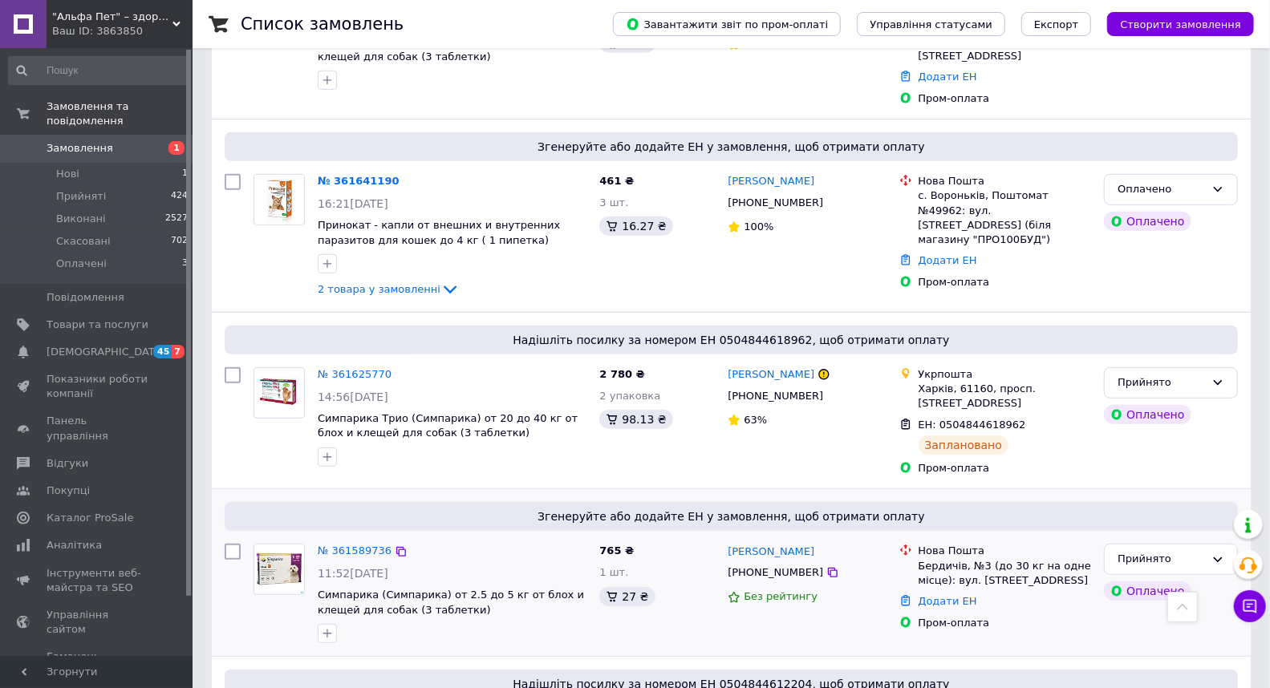
scroll to position [431, 0]
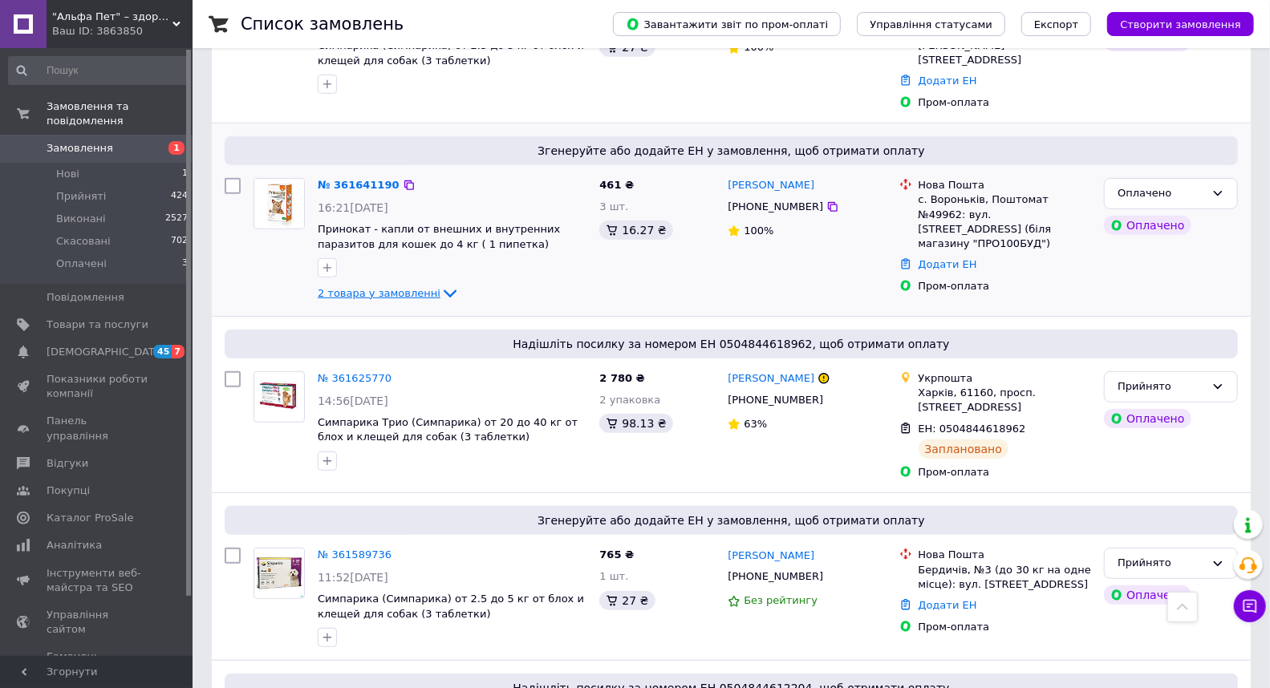
click at [408, 287] on span "2 товара у замовленні" at bounding box center [379, 293] width 123 height 12
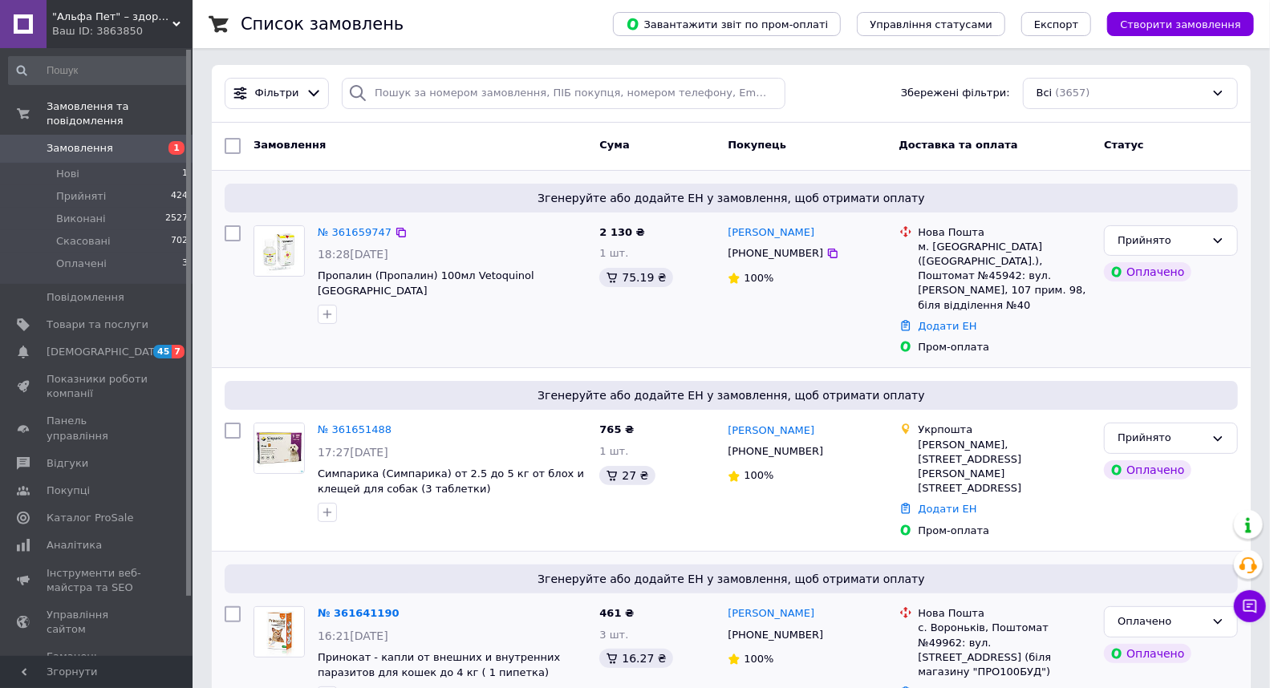
scroll to position [0, 0]
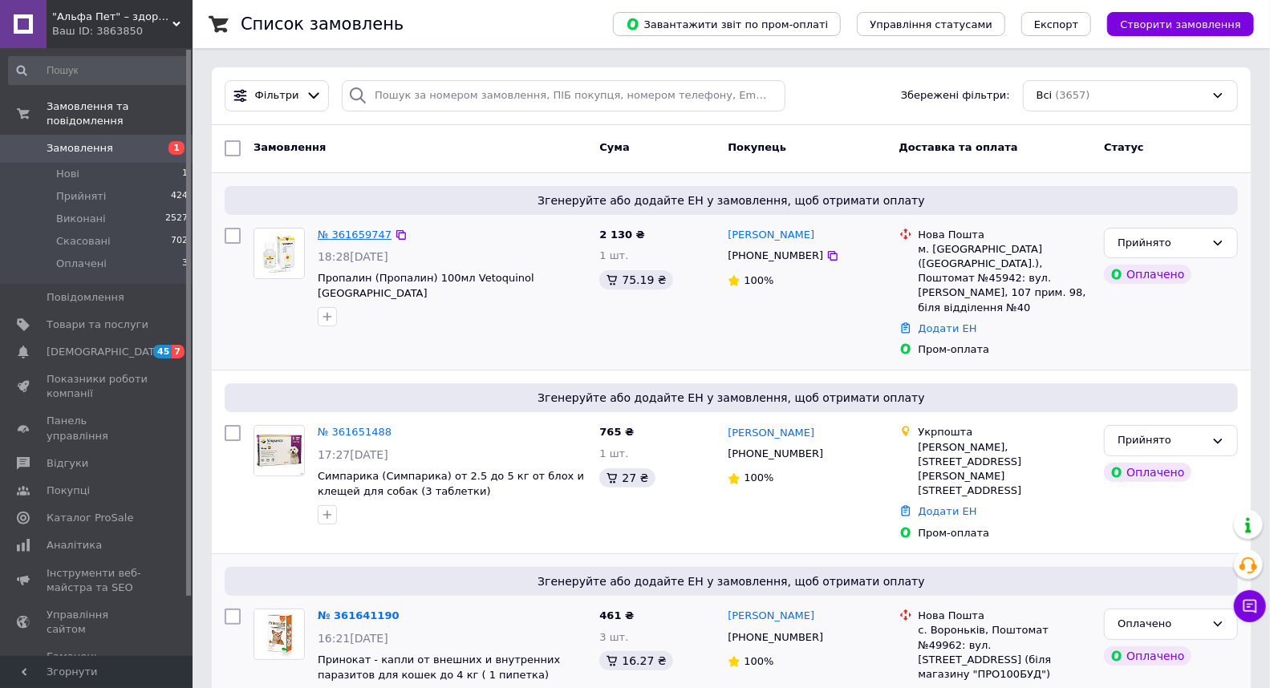
click at [363, 229] on link "№ 361659747" at bounding box center [355, 235] width 74 height 12
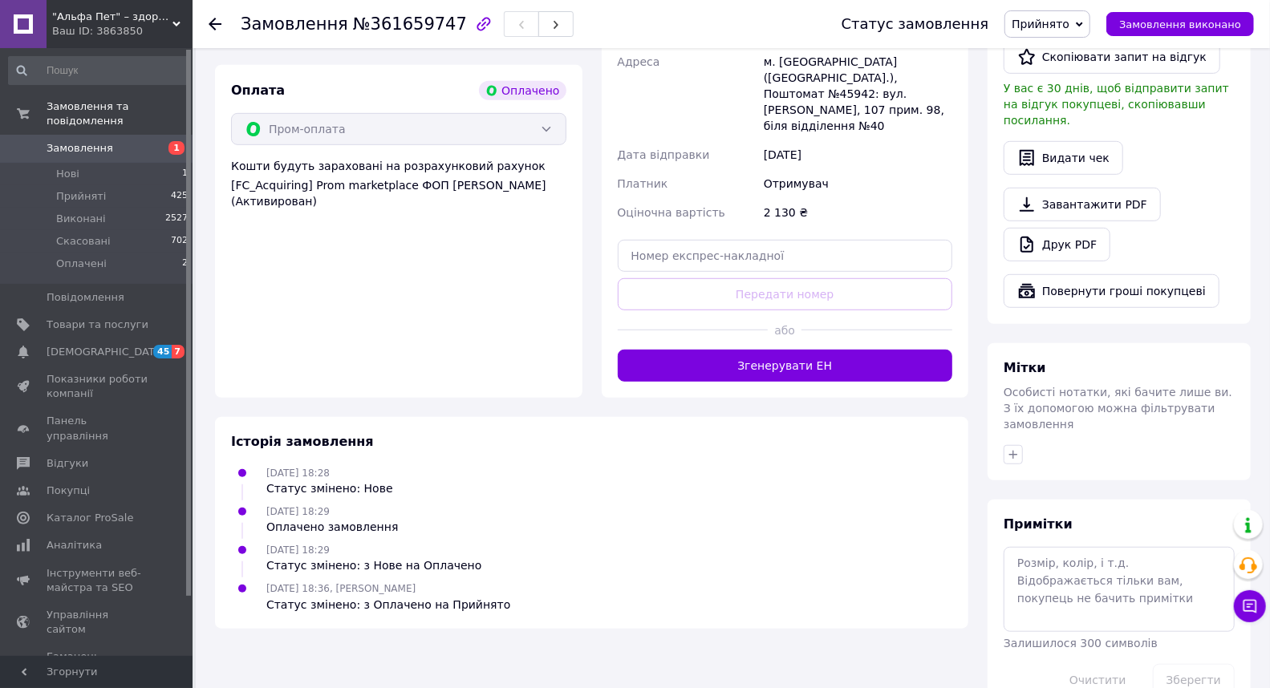
scroll to position [531, 0]
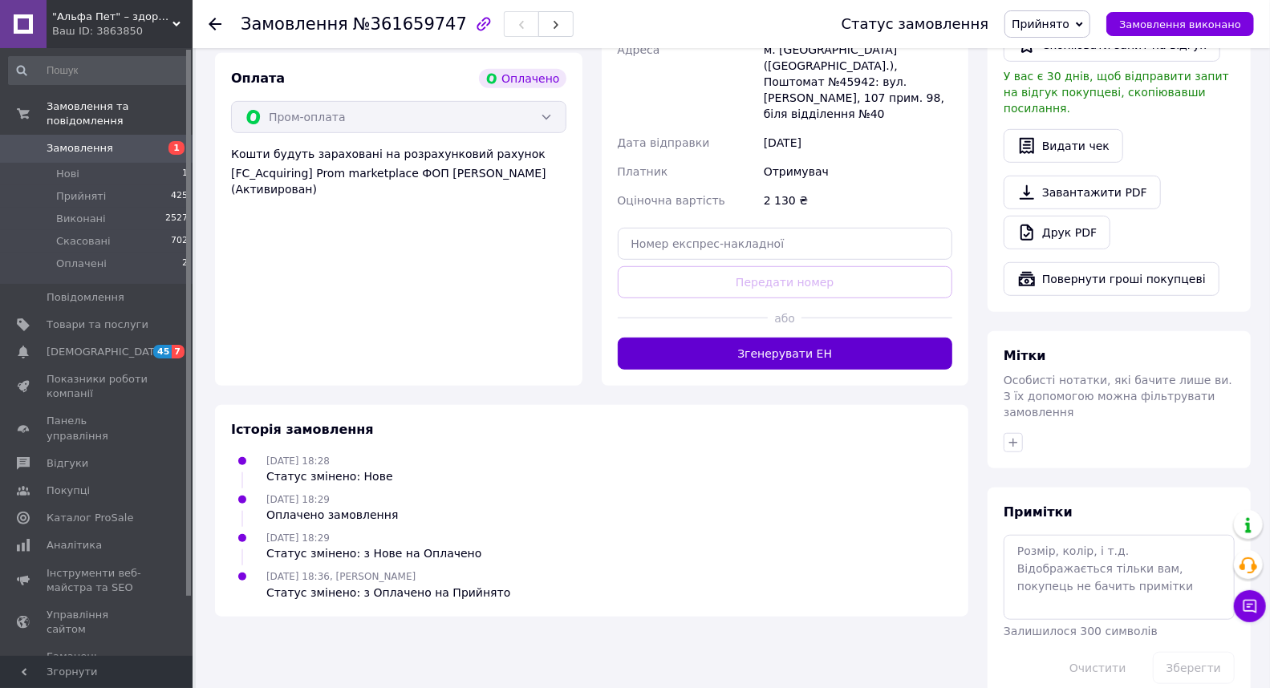
click at [774, 343] on button "Згенерувати ЕН" at bounding box center [785, 354] width 335 height 32
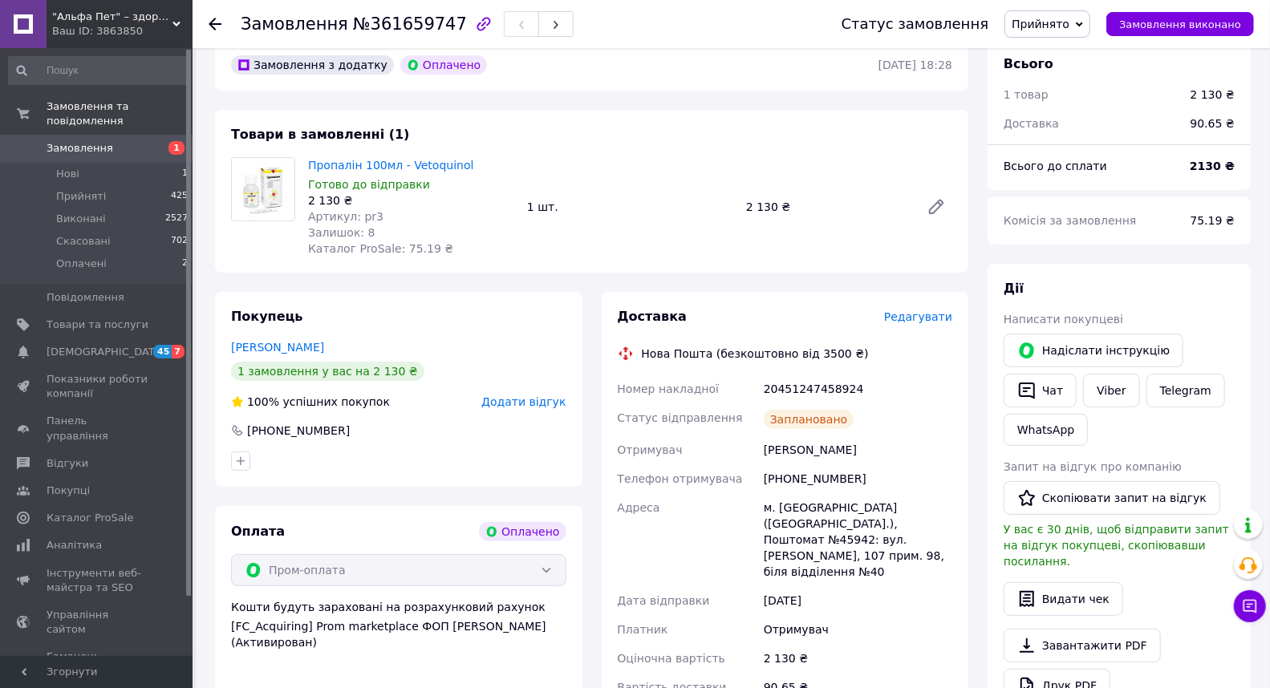
scroll to position [0, 0]
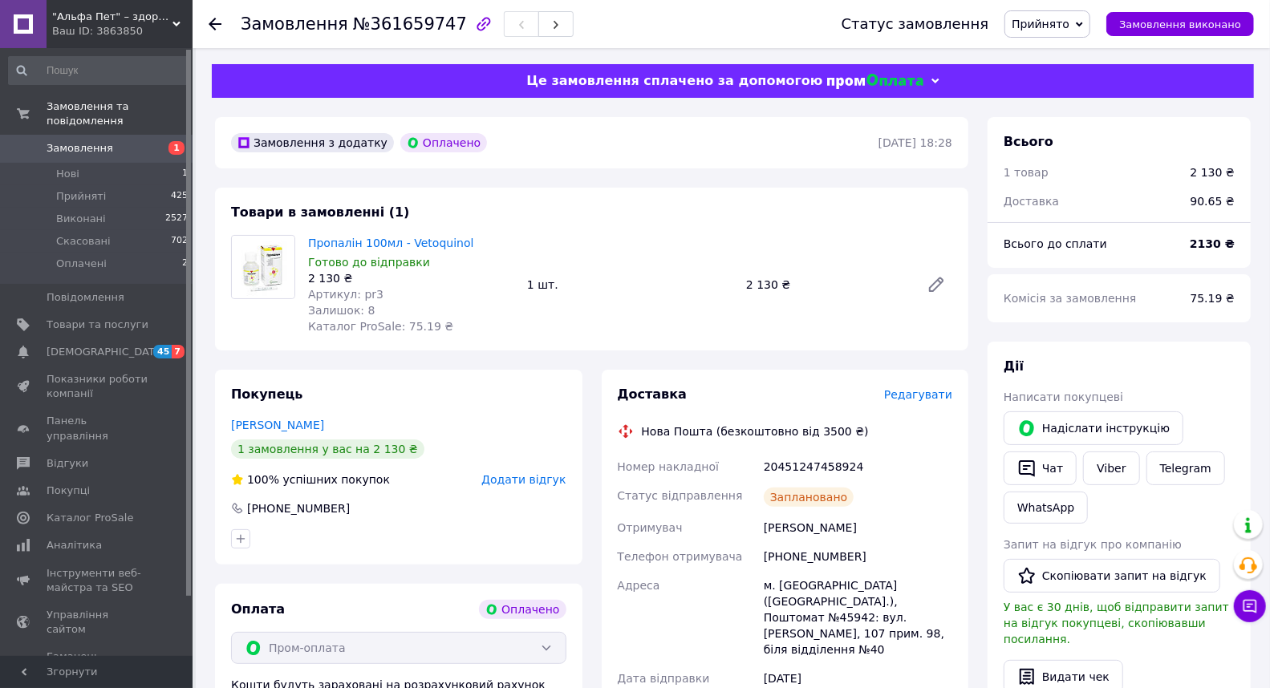
click at [90, 141] on span "Замовлення" at bounding box center [80, 148] width 67 height 14
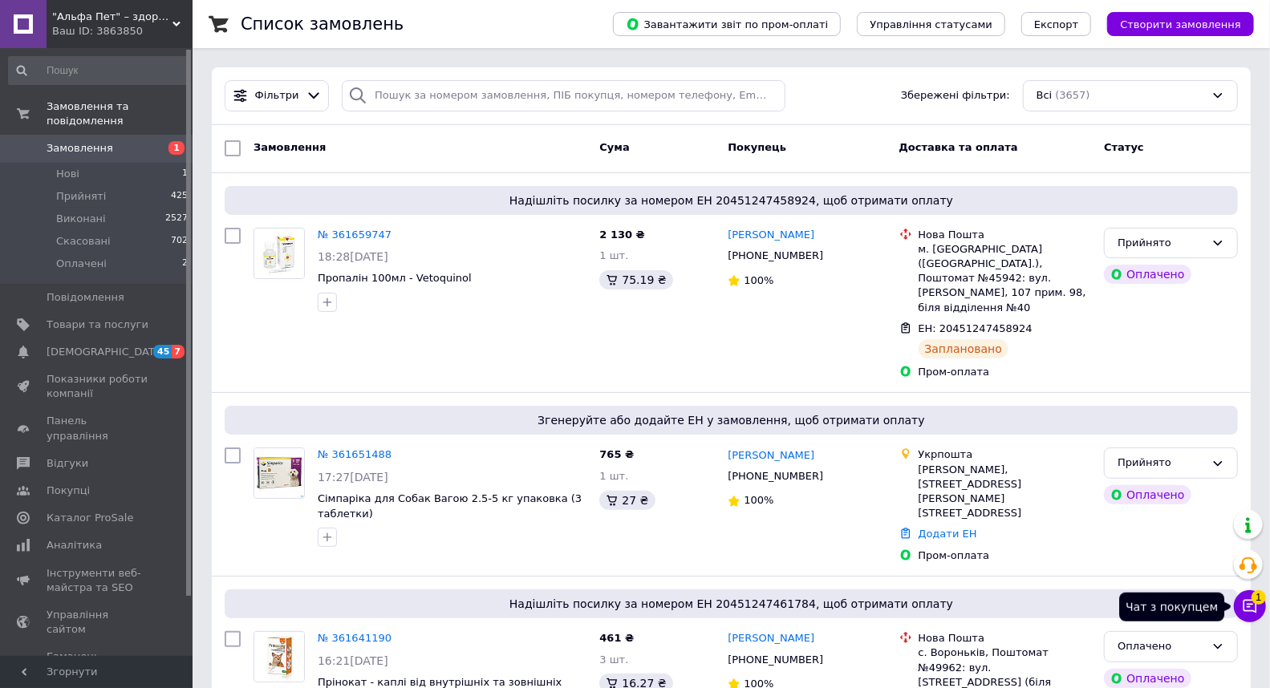
click at [1253, 608] on icon at bounding box center [1250, 607] width 16 height 16
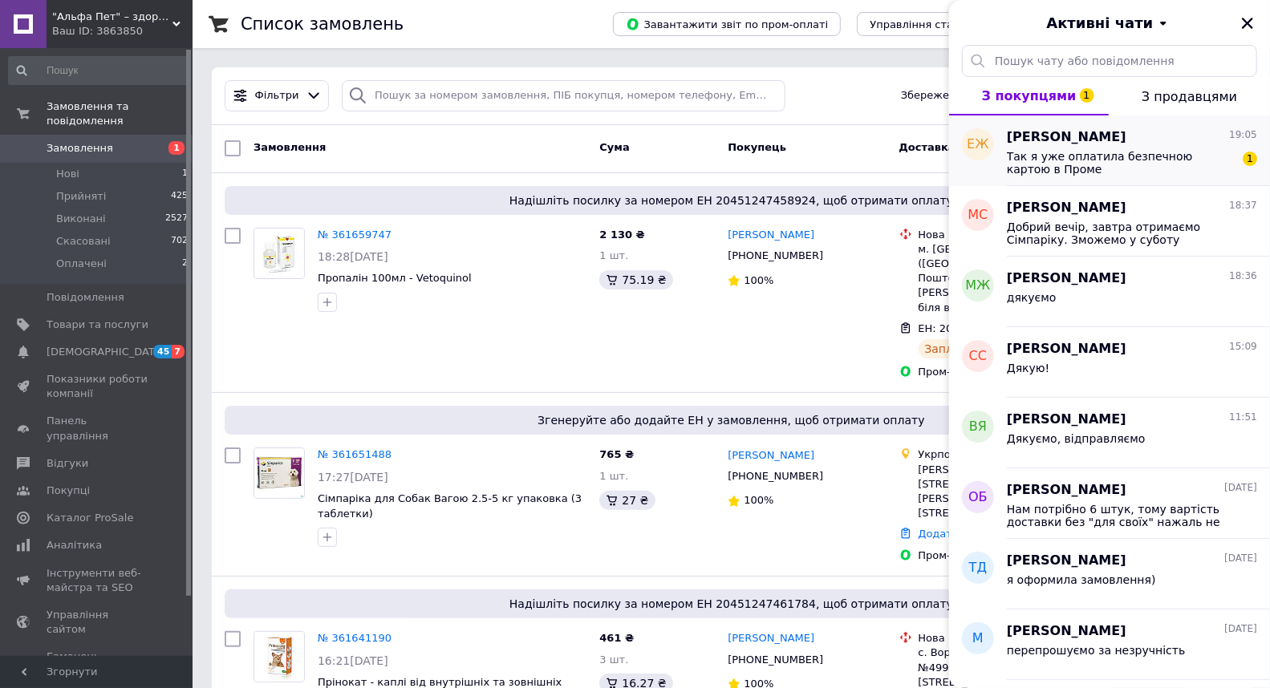
click at [1058, 172] on span "Так я уже оплатила безпечною картою в Проме" at bounding box center [1121, 163] width 228 height 26
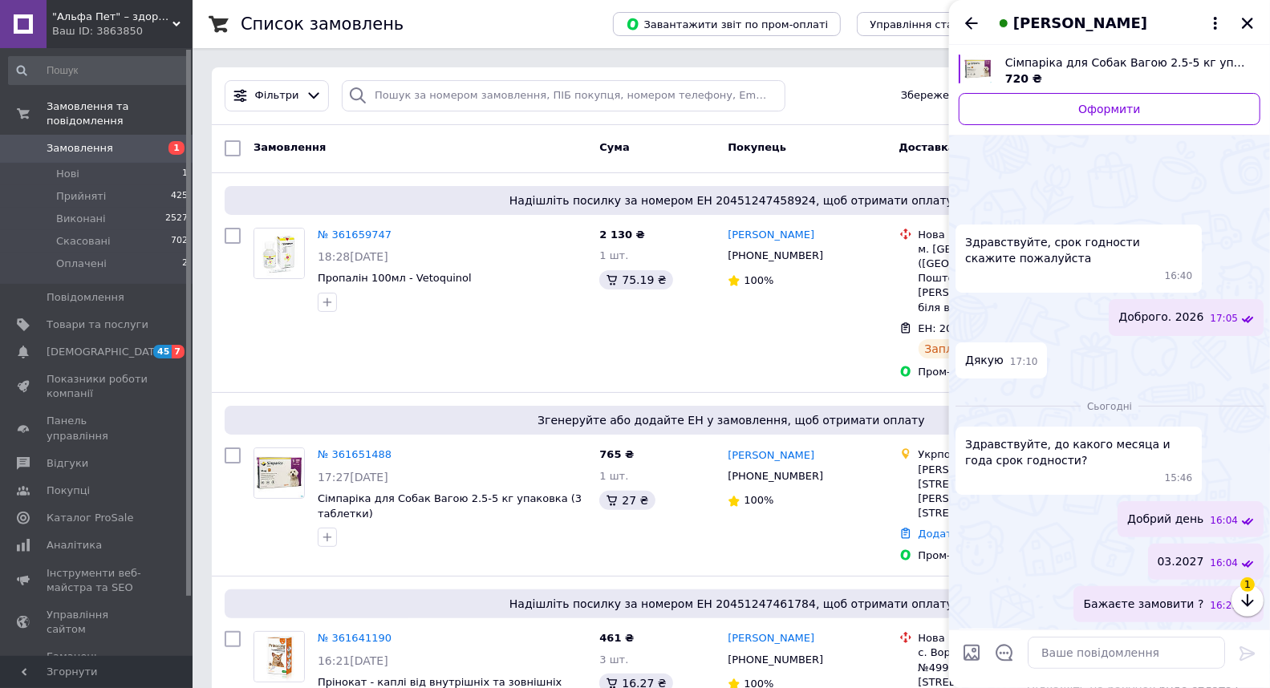
scroll to position [187, 0]
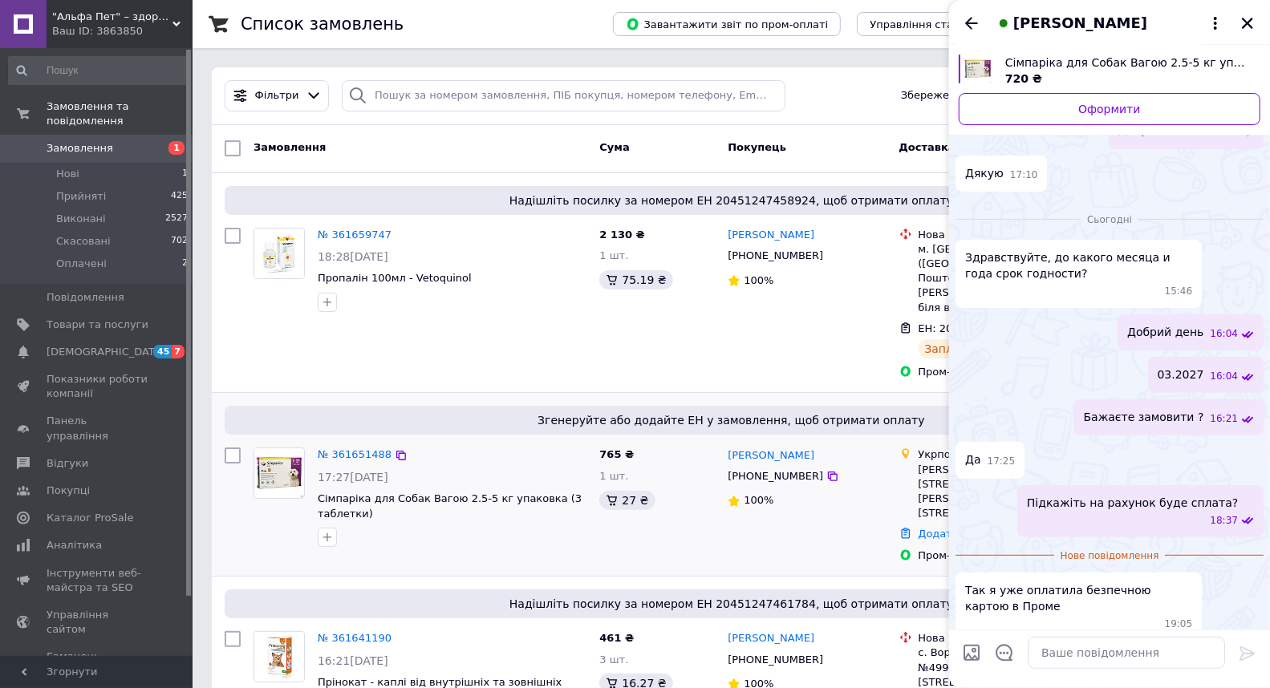
click at [683, 469] on div "1 шт." at bounding box center [657, 476] width 116 height 15
click at [1063, 652] on textarea at bounding box center [1126, 653] width 197 height 32
type textarea "побачили)"
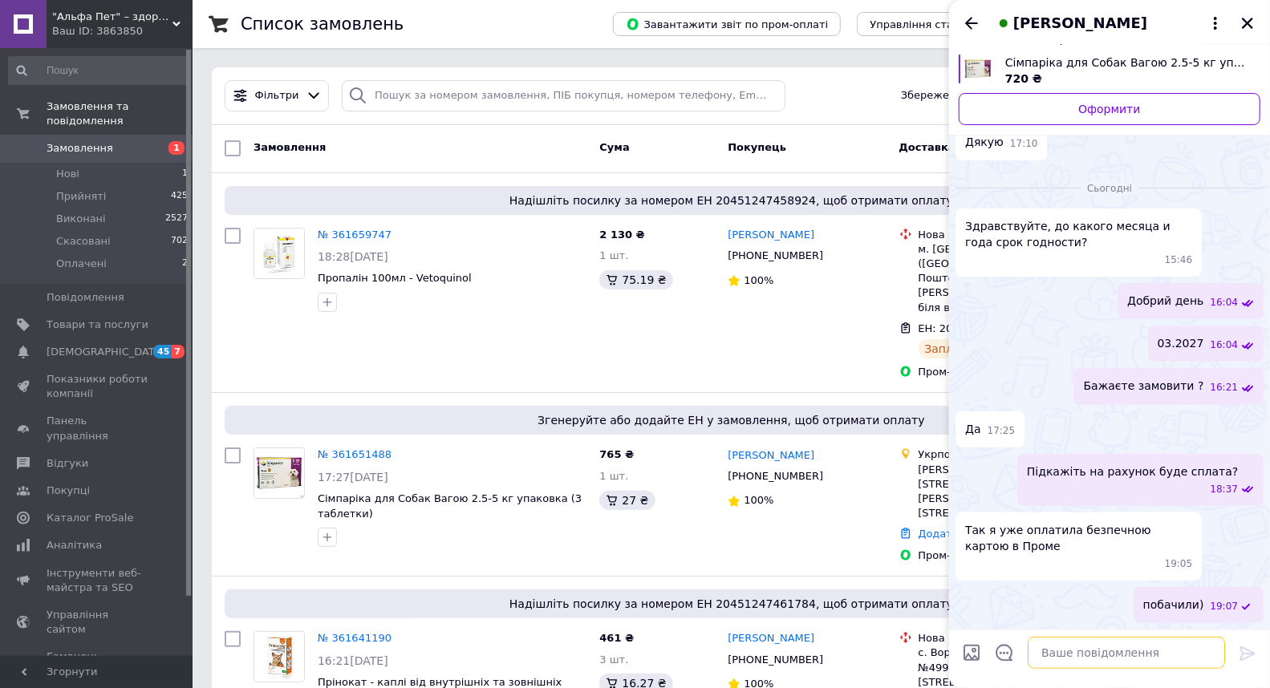
scroll to position [159, 0]
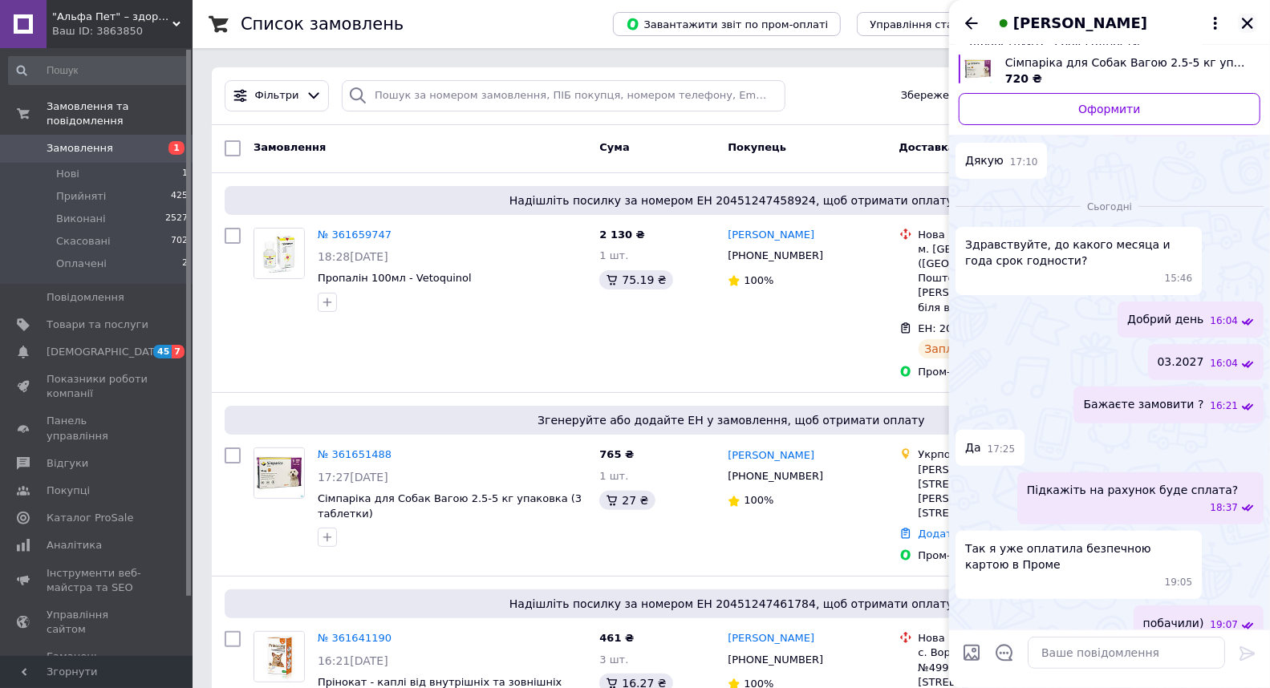
click at [1252, 24] on icon "Закрити" at bounding box center [1247, 23] width 14 height 14
